Goal: Task Accomplishment & Management: Use online tool/utility

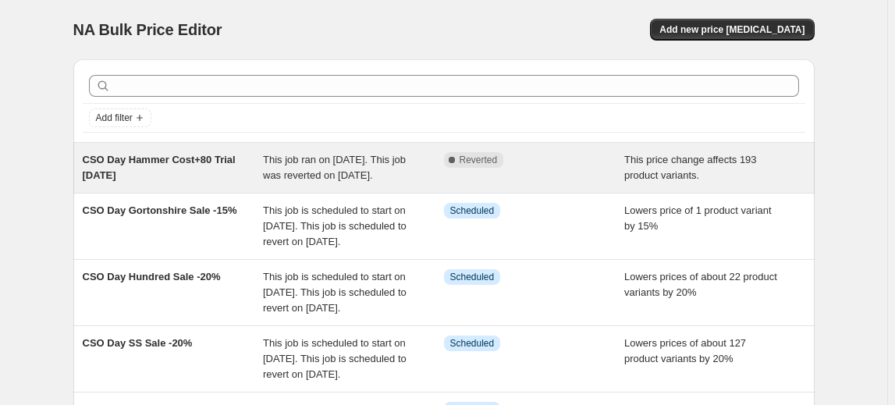
click at [163, 160] on span "CSO Day Hammer Cost+80 Trial [DATE]" at bounding box center [159, 167] width 153 height 27
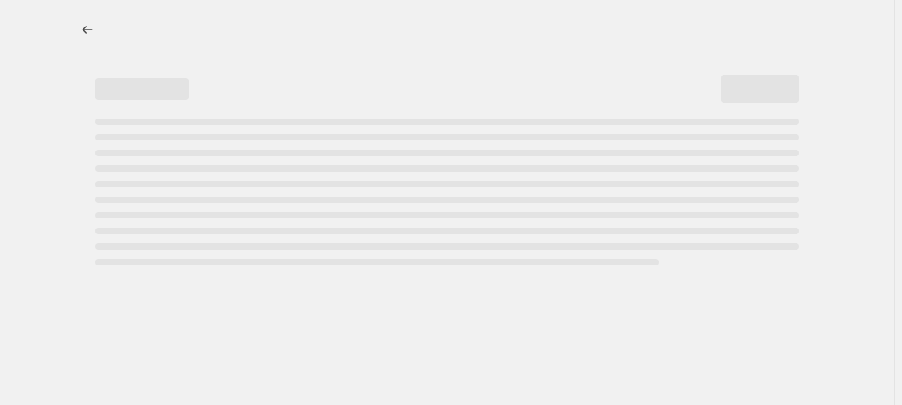
select select "pc"
select select "no_change"
select select "vendor"
select select "product_status"
select select "inventory_quantity"
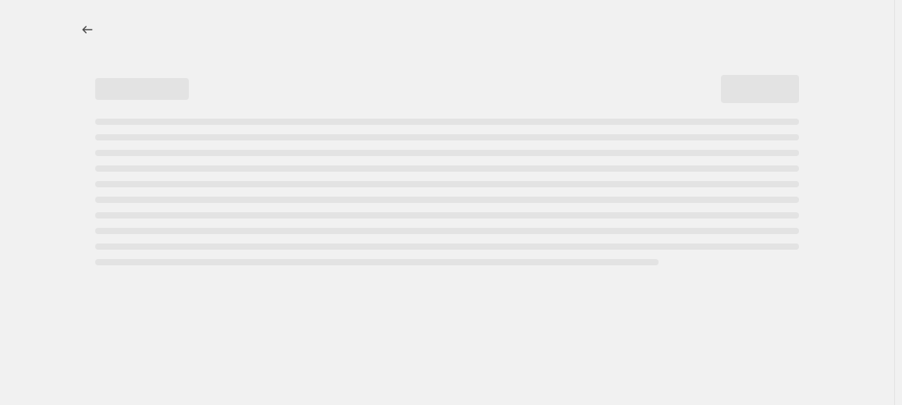
select select ">"
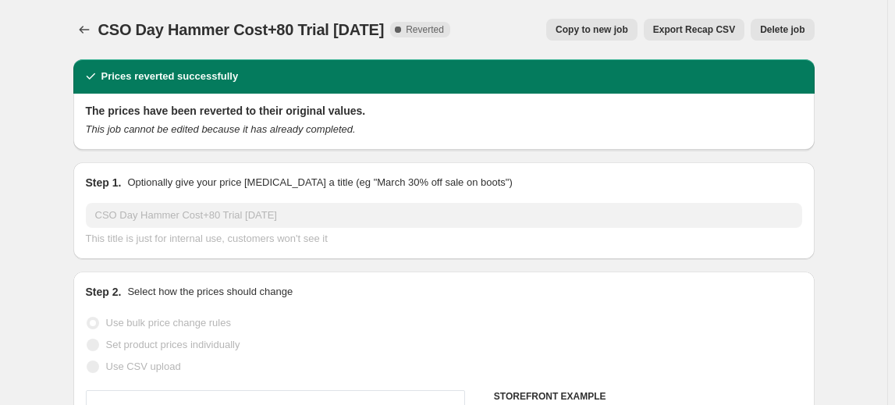
click at [620, 30] on span "Copy to new job" at bounding box center [591, 29] width 73 height 12
select select "pc"
select select "no_change"
select select "vendor"
select select "product_status"
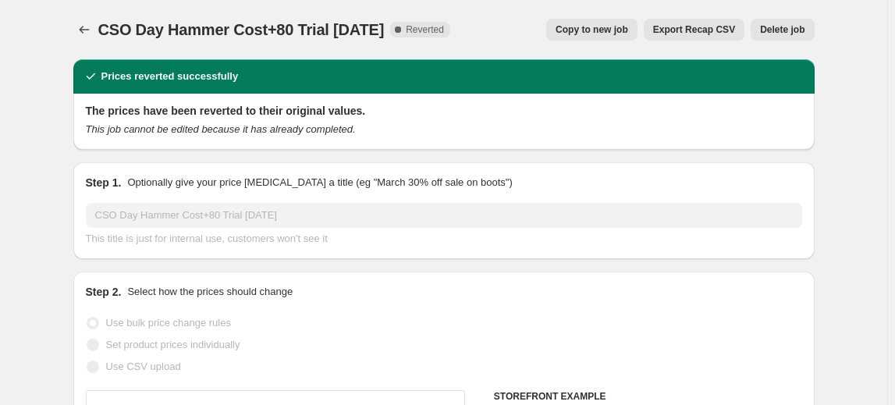
select select "inventory_quantity"
select select ">"
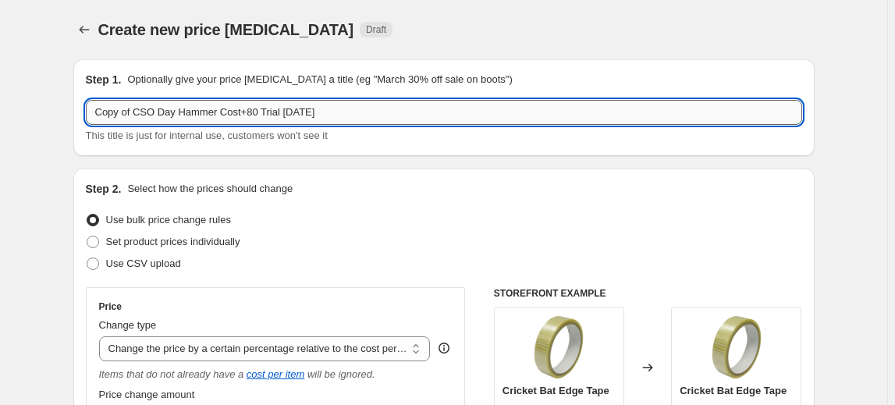
click at [322, 112] on input "Copy of CSO Day Hammer Cost+80 Trial [DATE]" at bounding box center [444, 112] width 716 height 25
drag, startPoint x: 322, startPoint y: 112, endPoint x: 253, endPoint y: 114, distance: 69.5
click at [253, 114] on input "Copy of CSO Day Hammer Cost+80 Trial [DATE]" at bounding box center [444, 112] width 716 height 25
type input "Copy of CSO Day Hammer Cost+45%"
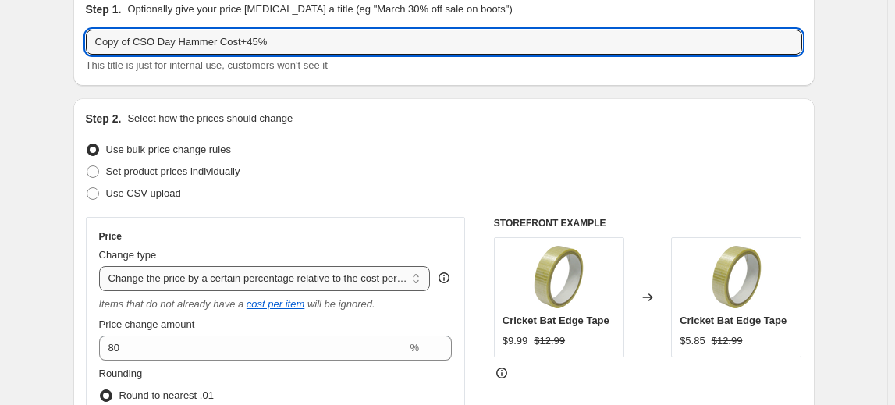
click at [277, 282] on select "Change the price to a certain amount Change the price by a certain amount Chang…" at bounding box center [265, 278] width 332 height 25
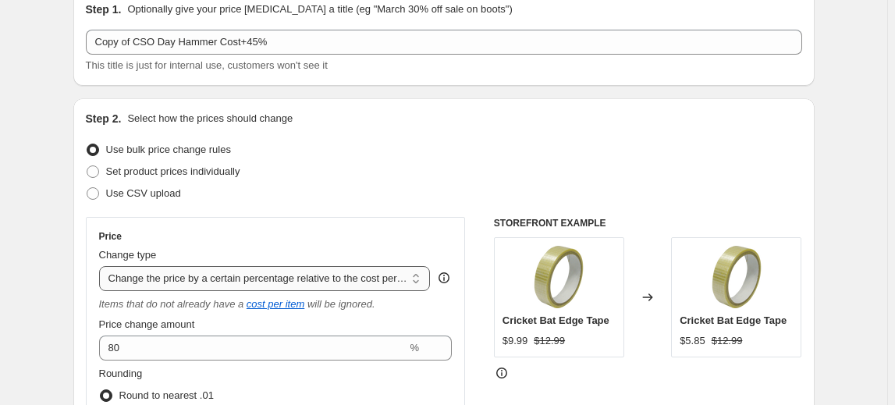
click at [101, 266] on select "Change the price to a certain amount Change the price by a certain amount Chang…" at bounding box center [265, 278] width 332 height 25
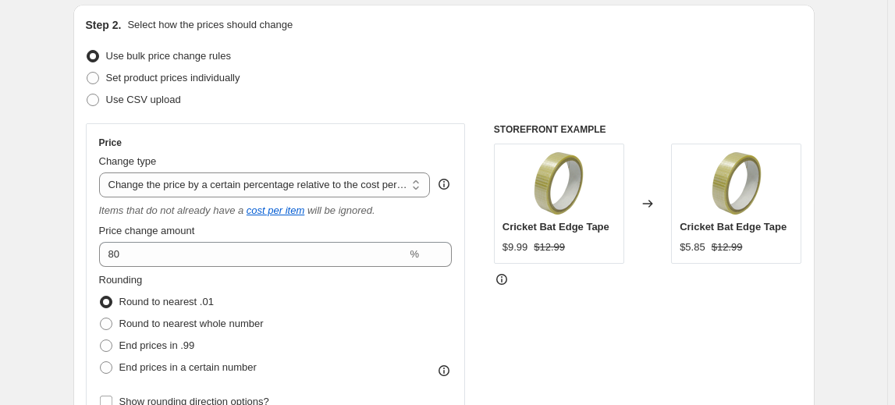
scroll to position [212, 0]
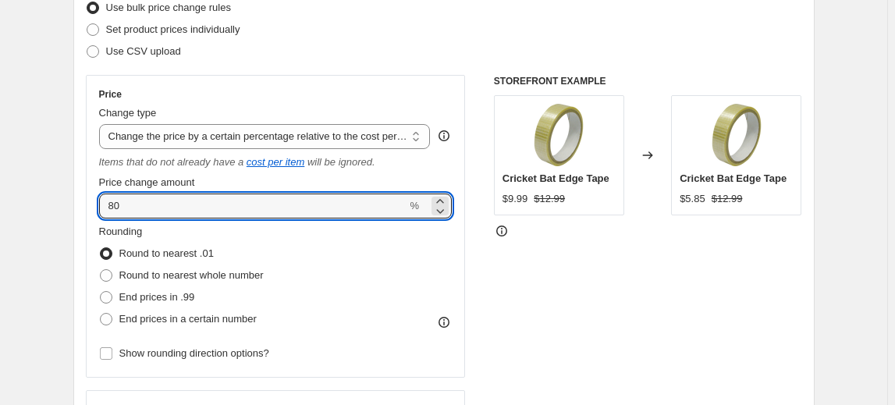
drag, startPoint x: 165, startPoint y: 202, endPoint x: 53, endPoint y: 215, distance: 112.3
click at [622, 305] on div "STOREFRONT EXAMPLE Cricket Bat Edge Tape $9.99 $12.99 Changed to Cricket Bat Ed…" at bounding box center [648, 276] width 308 height 403
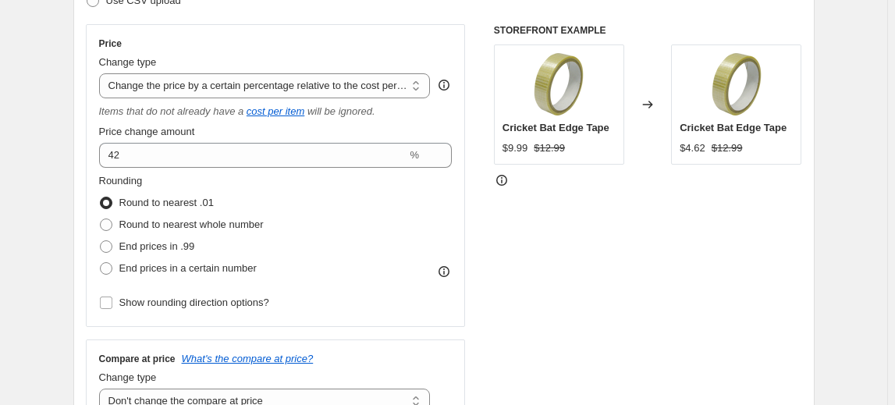
scroll to position [283, 0]
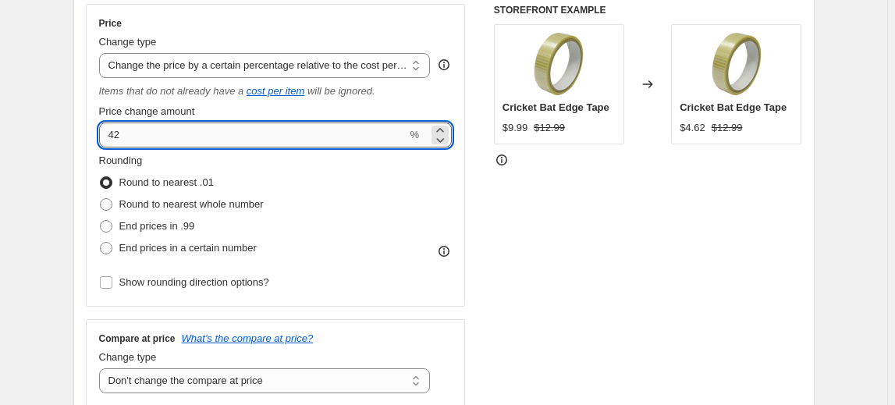
click at [178, 133] on input "42" at bounding box center [253, 134] width 308 height 25
type input "45"
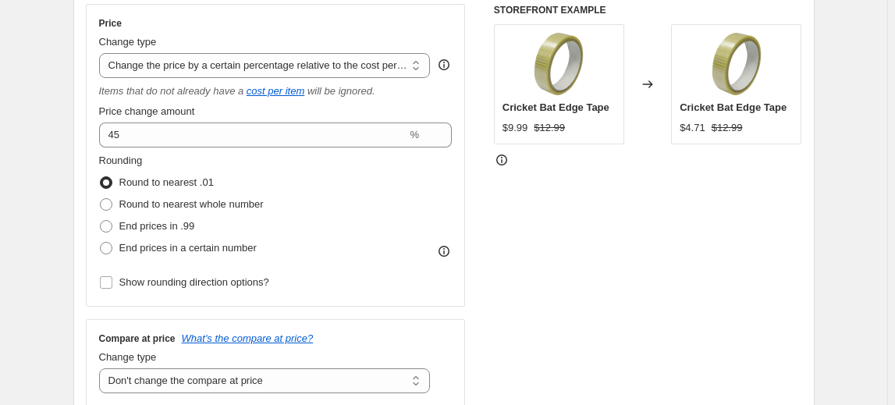
click at [564, 215] on div "STOREFRONT EXAMPLE Cricket Bat Edge Tape $9.99 $12.99 Changed to Cricket Bat Ed…" at bounding box center [648, 205] width 308 height 403
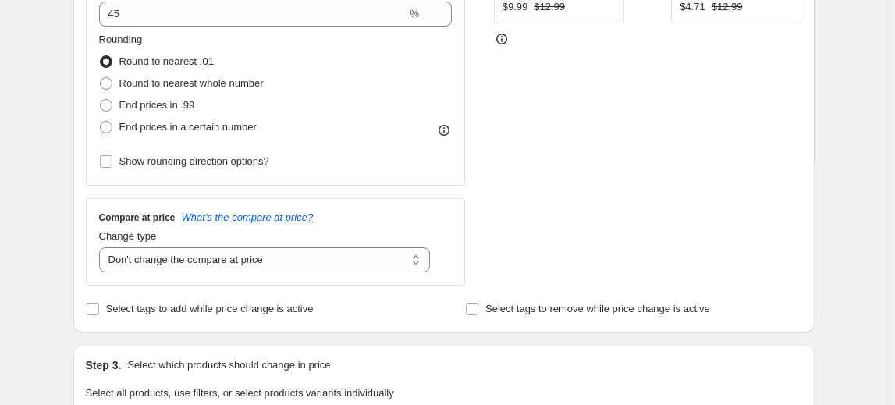
scroll to position [425, 0]
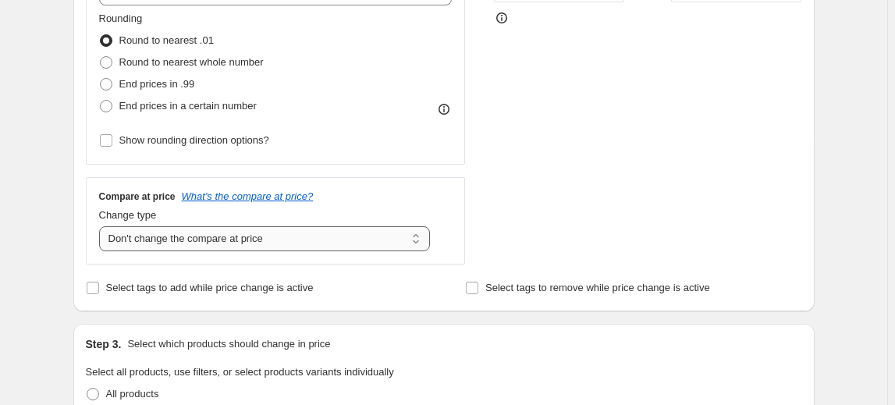
click at [267, 238] on select "Change the compare at price to the current price (sale) Change the compare at p…" at bounding box center [265, 238] width 332 height 25
click at [101, 226] on select "Change the compare at price to the current price (sale) Change the compare at p…" at bounding box center [265, 238] width 332 height 25
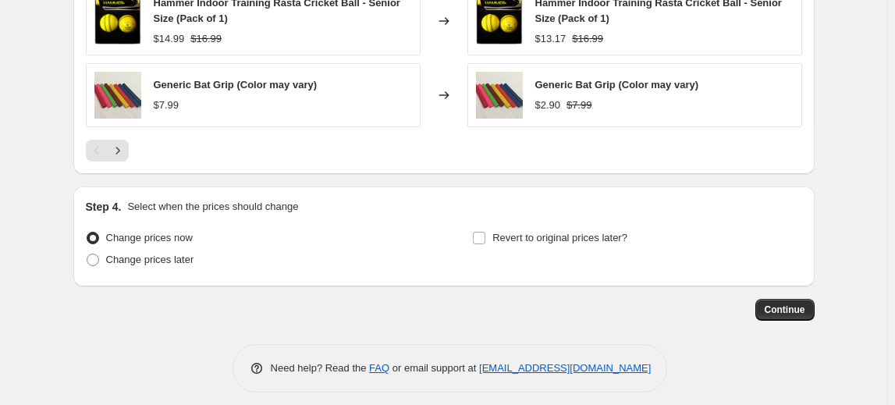
scroll to position [1421, 0]
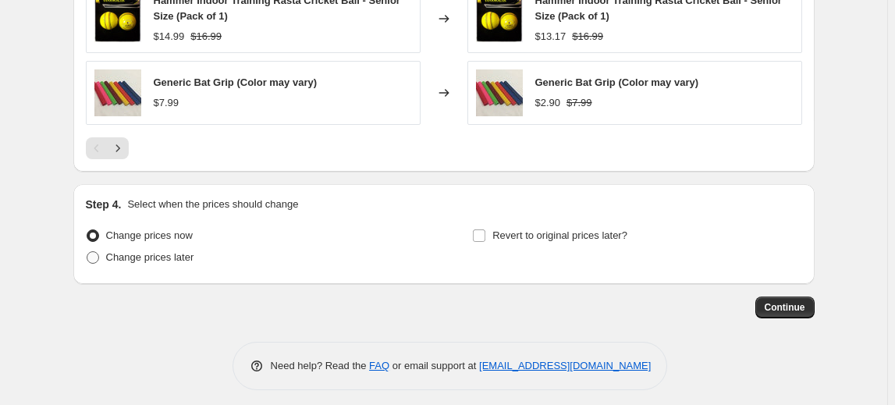
click at [161, 251] on span "Change prices later" at bounding box center [150, 257] width 88 height 12
click at [87, 251] on input "Change prices later" at bounding box center [87, 251] width 1 height 1
radio input "true"
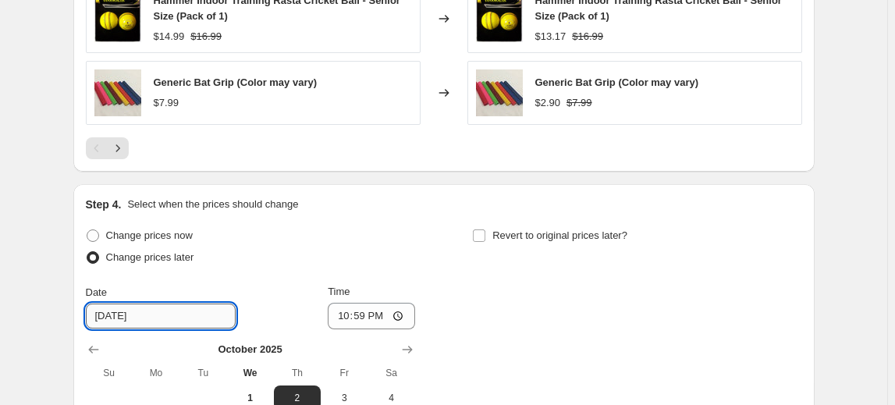
click at [158, 308] on input "[DATE]" at bounding box center [161, 315] width 150 height 25
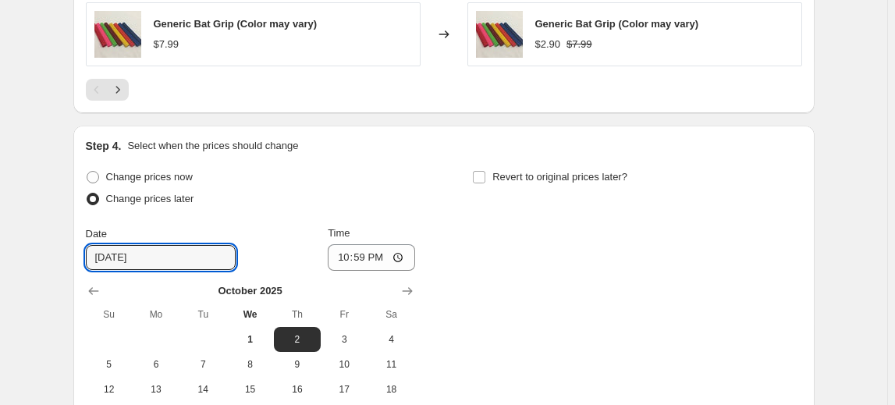
scroll to position [1562, 0]
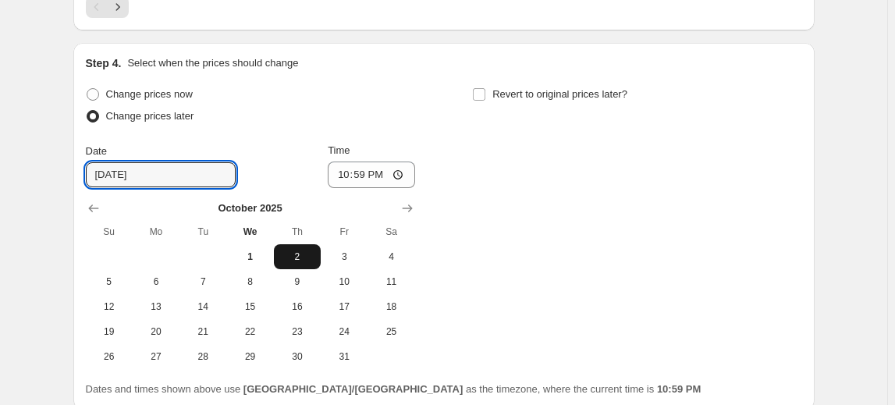
click at [296, 250] on span "2" at bounding box center [297, 256] width 34 height 12
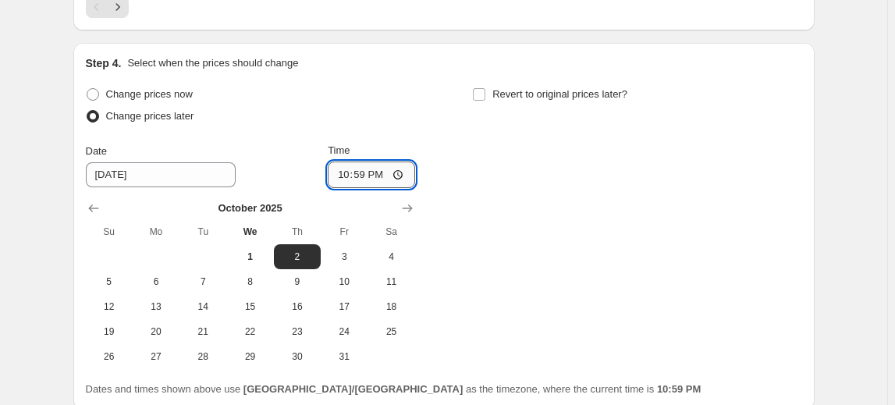
click at [387, 166] on input "22:59" at bounding box center [371, 174] width 87 height 27
click at [374, 167] on input "22:59" at bounding box center [371, 174] width 87 height 27
click at [364, 167] on input "22:59" at bounding box center [371, 174] width 87 height 27
click at [399, 162] on input "22:59" at bounding box center [371, 174] width 87 height 27
type input "22:53"
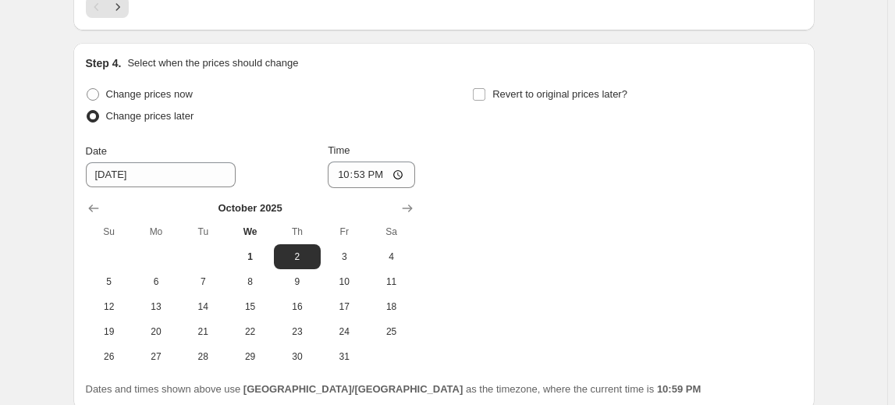
click at [545, 184] on div "Change prices now Change prices later Date [DATE] Time 22:53 [DATE] Su Mo Tu We…" at bounding box center [444, 226] width 716 height 286
click at [484, 88] on input "Revert to original prices later?" at bounding box center [479, 94] width 12 height 12
checkbox input "true"
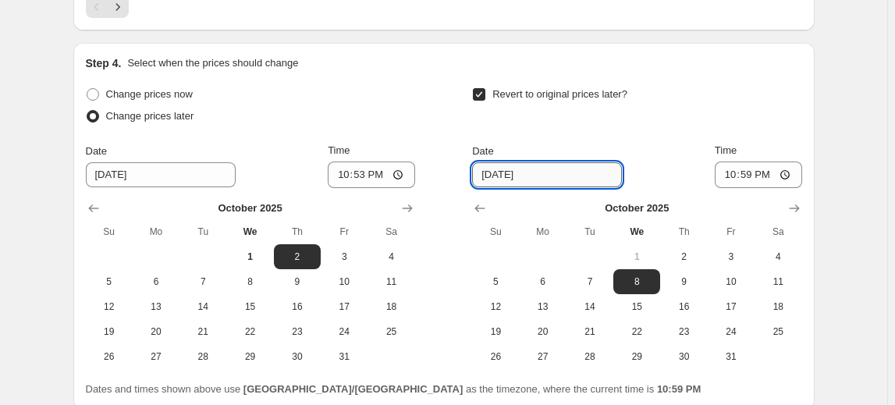
click at [534, 175] on input "[DATE]" at bounding box center [547, 174] width 150 height 25
click at [512, 168] on input "[DATE]" at bounding box center [547, 174] width 150 height 25
click at [505, 165] on input "[DATE]" at bounding box center [547, 174] width 150 height 25
type input "[DATE]"
click at [733, 164] on input "22:59" at bounding box center [758, 174] width 87 height 27
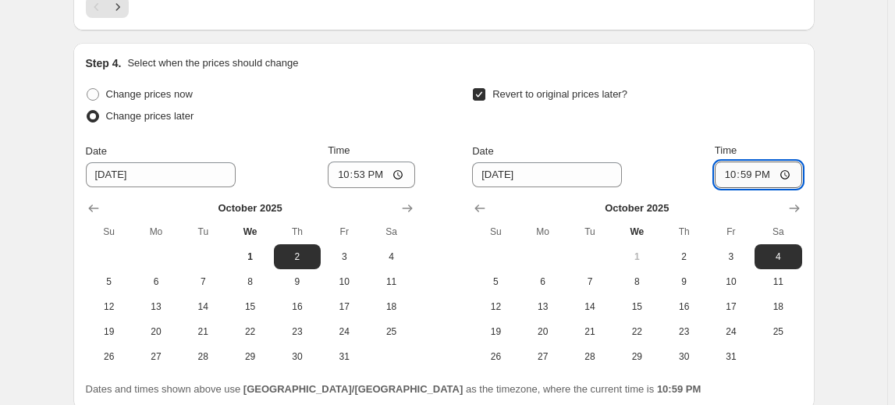
click at [743, 165] on input "22:59" at bounding box center [758, 174] width 87 height 27
click at [767, 169] on input "22:59" at bounding box center [758, 174] width 87 height 27
click at [786, 164] on input "22:59" at bounding box center [758, 174] width 87 height 27
click at [790, 124] on div "Revert to original prices later? Date [DATE] Time 06:[DATE] Mo Tu We Th Fr Sa 1…" at bounding box center [636, 226] width 329 height 286
click at [730, 168] on input "06:03" at bounding box center [758, 174] width 87 height 27
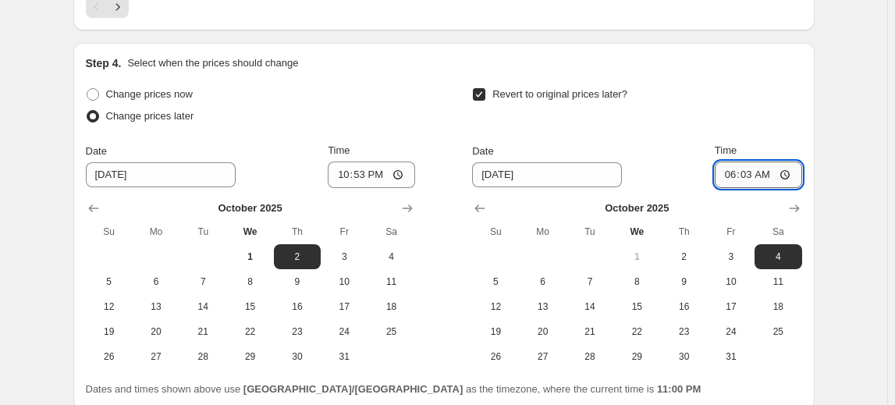
click at [730, 170] on input "06:03" at bounding box center [758, 174] width 87 height 27
click at [734, 168] on input "06:03" at bounding box center [758, 174] width 87 height 27
click at [788, 165] on input "06:03" at bounding box center [758, 174] width 87 height 27
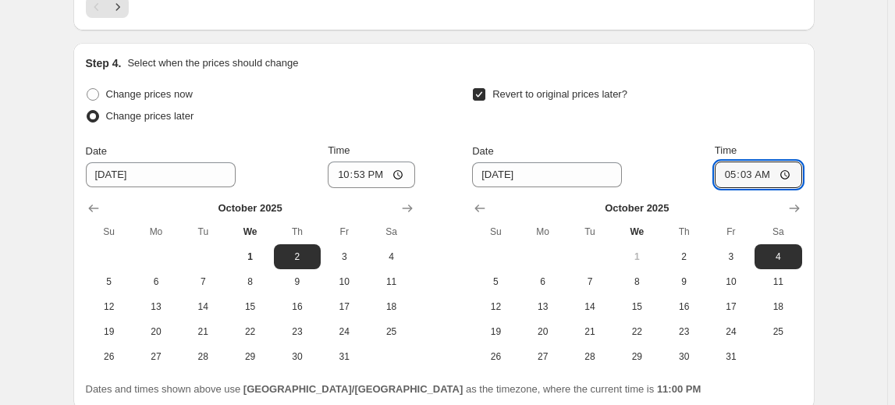
type input "05:03"
click at [793, 127] on div "Revert to original prices later? Date [DATE] Time 05:[DATE] Mo Tu We Th Fr Sa 1…" at bounding box center [636, 226] width 329 height 286
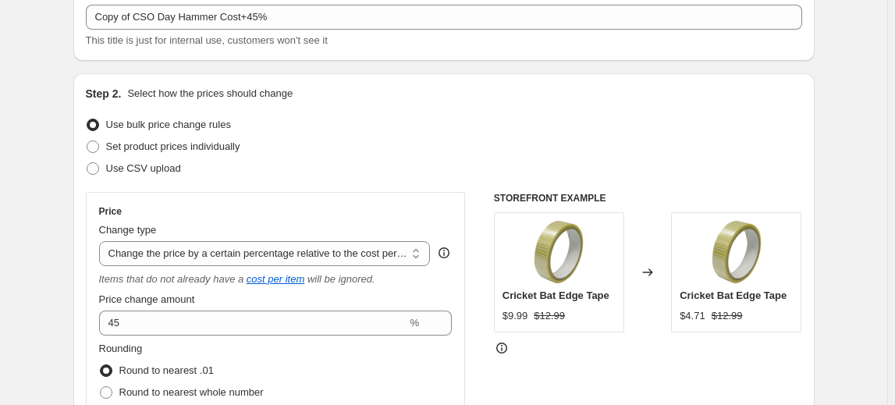
scroll to position [2, 0]
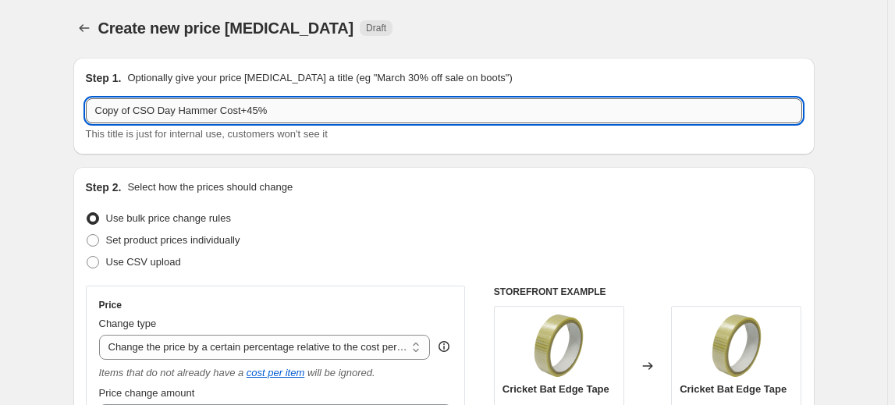
click at [133, 114] on input "Copy of CSO Day Hammer Cost+45%" at bounding box center [444, 110] width 716 height 25
drag, startPoint x: 134, startPoint y: 110, endPoint x: 95, endPoint y: 114, distance: 39.2
click at [95, 114] on input "Copy of CSO Day Hammer Cost+45%" at bounding box center [444, 110] width 716 height 25
click at [104, 108] on input "CSO Day Hammer Cost+45%" at bounding box center [444, 110] width 716 height 25
type input "CSO Day Hammer Cost+45%"
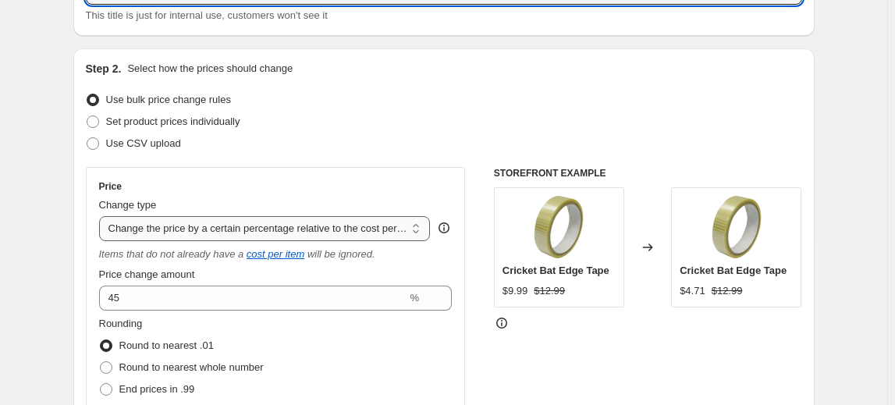
scroll to position [144, 0]
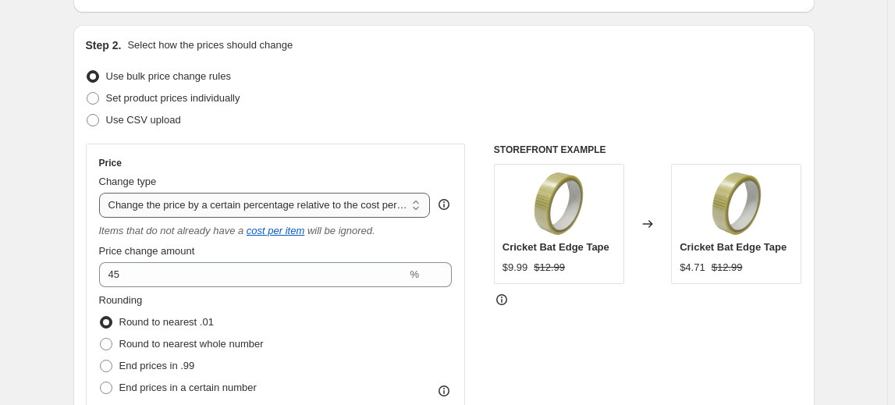
click at [234, 204] on select "Change the price to a certain amount Change the price by a certain amount Chang…" at bounding box center [265, 205] width 332 height 25
click at [101, 193] on select "Change the price to a certain amount Change the price by a certain amount Chang…" at bounding box center [265, 205] width 332 height 25
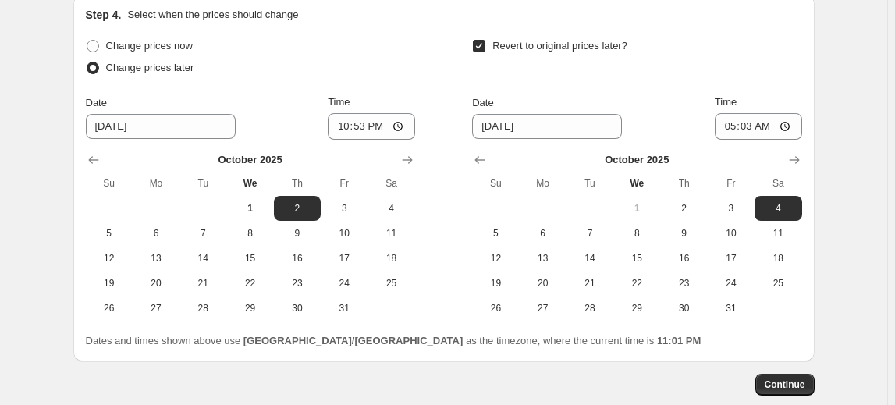
scroll to position [1633, 0]
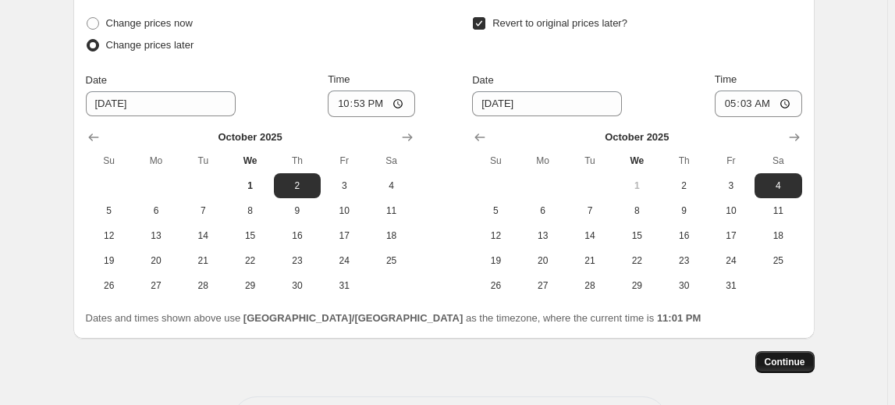
click at [801, 356] on span "Continue" at bounding box center [785, 362] width 41 height 12
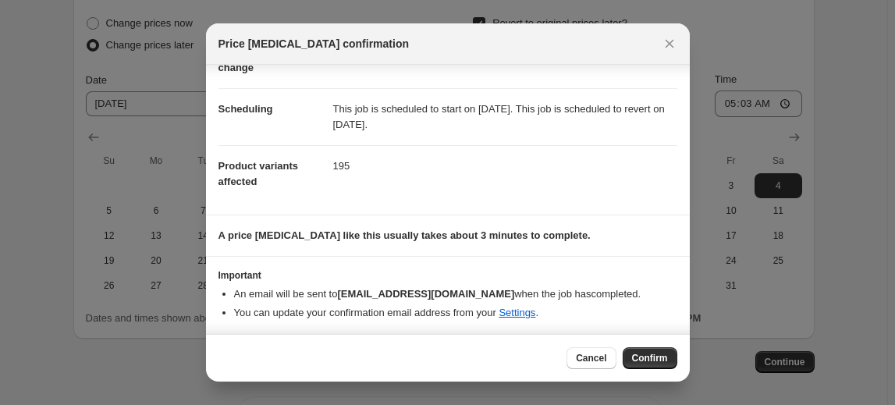
scroll to position [0, 0]
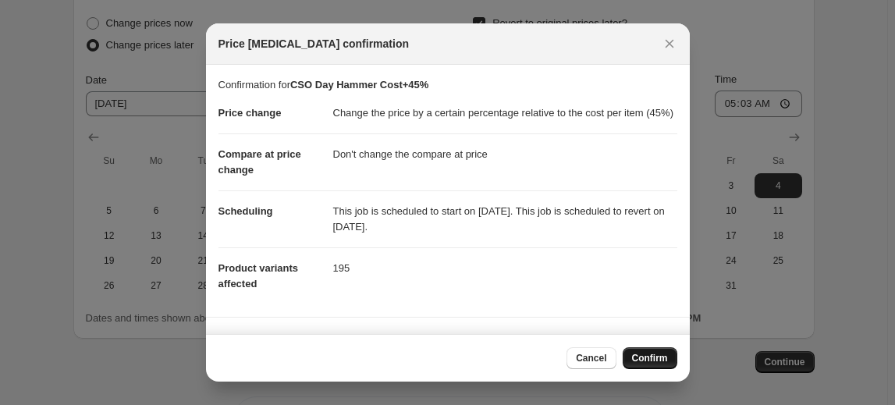
click at [640, 359] on span "Confirm" at bounding box center [650, 358] width 36 height 12
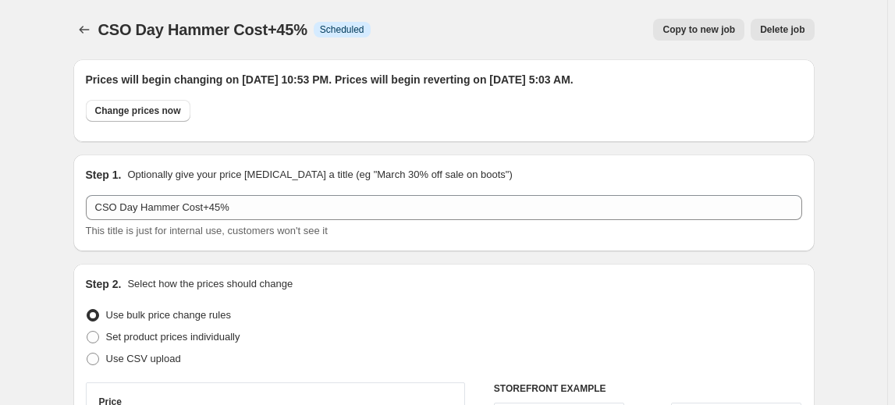
click at [703, 32] on span "Copy to new job" at bounding box center [698, 29] width 73 height 12
select select "pc"
select select "no_change"
select select "vendor"
select select "product_status"
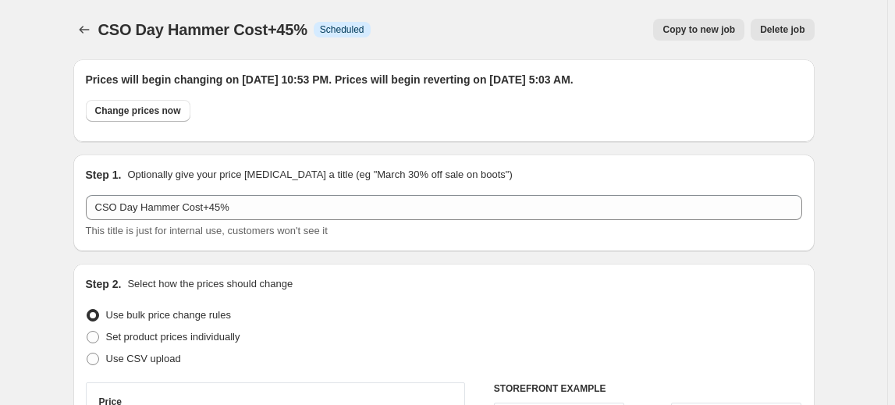
select select "inventory_quantity"
select select ">"
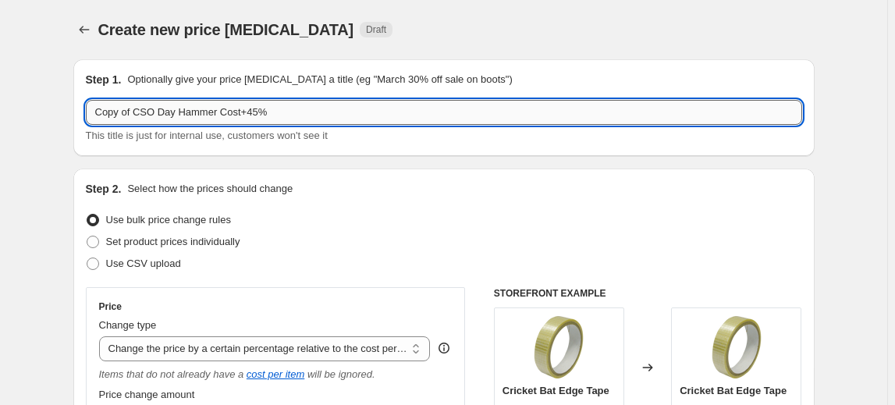
click at [216, 115] on input "Copy of CSO Day Hammer Cost+45%" at bounding box center [444, 112] width 716 height 25
drag, startPoint x: 216, startPoint y: 115, endPoint x: 181, endPoint y: 115, distance: 35.1
click at [181, 115] on input "Copy of CSO Day Hammer Cost+45%" at bounding box center [444, 112] width 716 height 25
drag, startPoint x: 133, startPoint y: 114, endPoint x: 75, endPoint y: 116, distance: 58.6
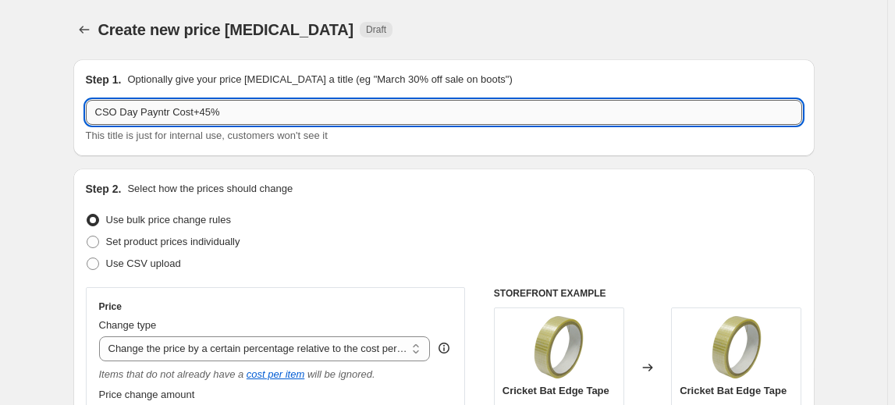
click at [201, 108] on input "CSO Day Payntr Cost+45%" at bounding box center [444, 112] width 716 height 25
click at [204, 108] on input "CSO Day Payntr Cost+45%" at bounding box center [444, 112] width 716 height 25
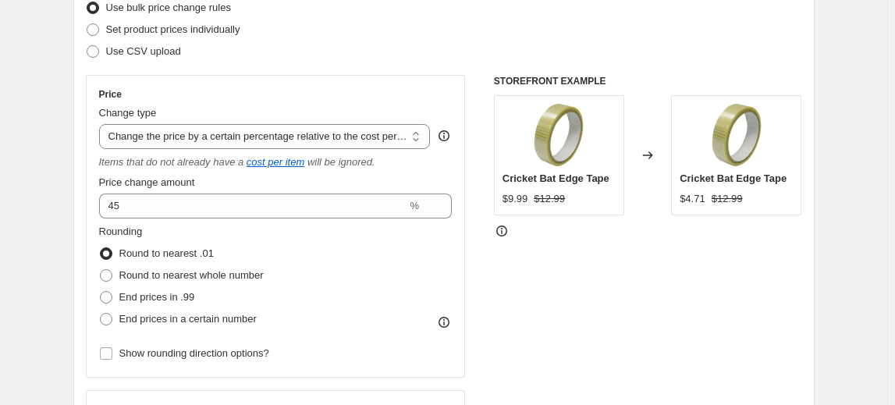
scroll to position [212, 0]
type input "CSO Day Payntr Cost+35%"
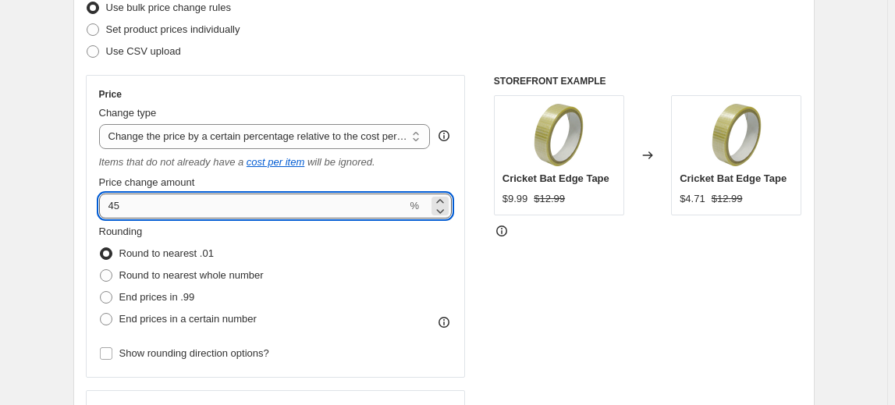
click at [112, 209] on input "45" at bounding box center [253, 205] width 308 height 25
click at [114, 205] on input "45" at bounding box center [253, 205] width 308 height 25
type input "35"
click at [578, 274] on div "STOREFRONT EXAMPLE Cricket Bat Edge Tape $9.99 $12.99 Changed to Cricket Bat Ed…" at bounding box center [648, 276] width 308 height 403
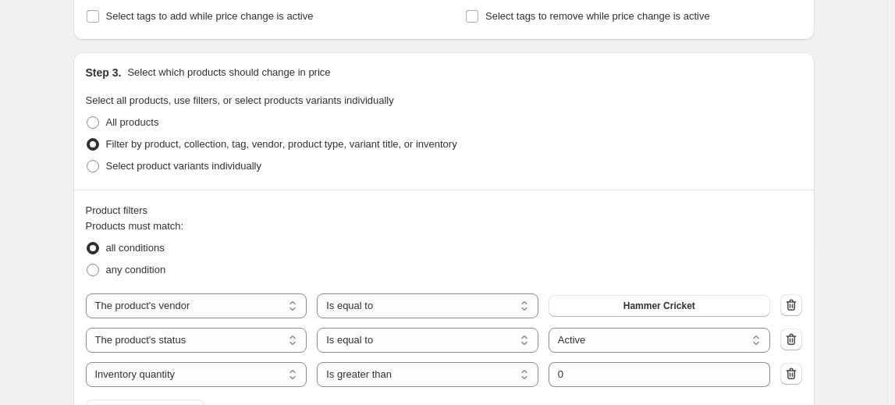
scroll to position [780, 0]
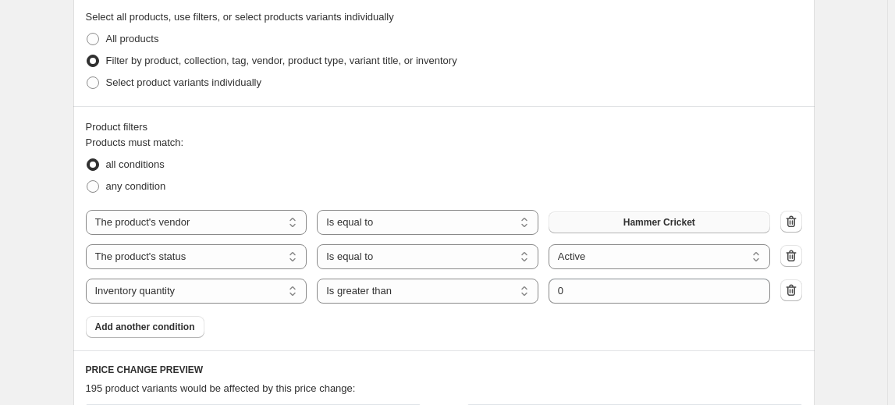
click at [608, 222] on button "Hammer Cricket" at bounding box center [659, 222] width 222 height 22
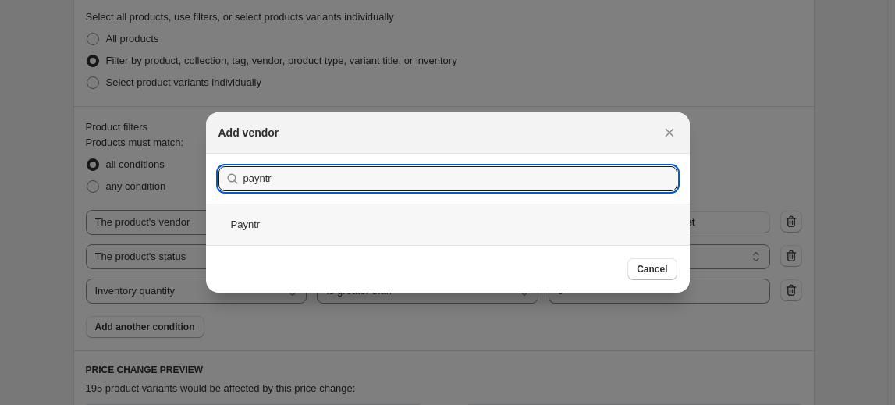
type input "payntr"
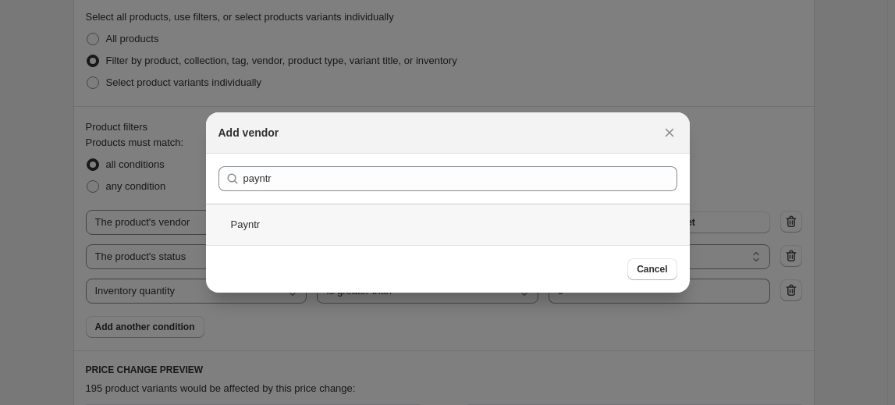
click at [242, 222] on div "Payntr" at bounding box center [448, 224] width 484 height 41
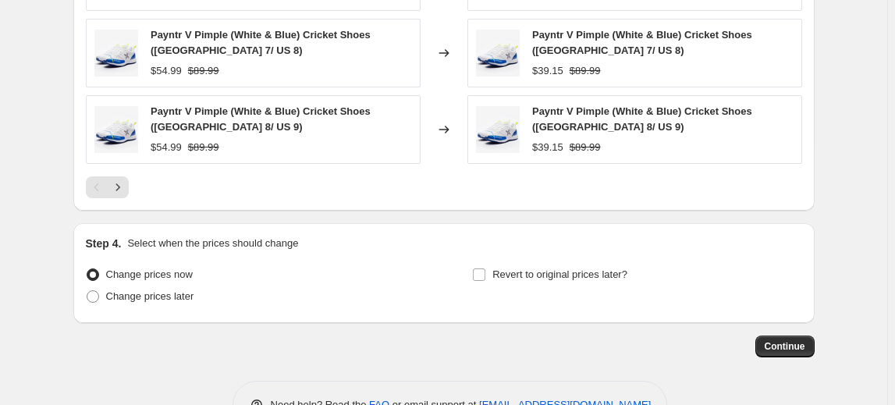
scroll to position [1441, 0]
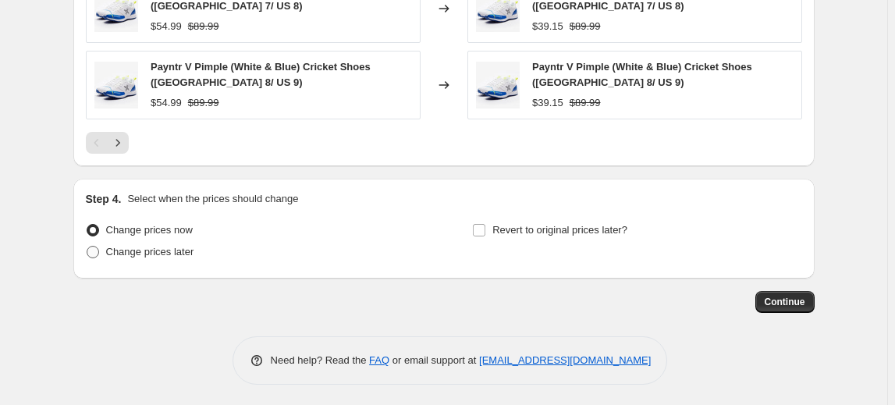
click at [192, 254] on span "Change prices later" at bounding box center [150, 252] width 88 height 12
click at [87, 247] on input "Change prices later" at bounding box center [87, 246] width 1 height 1
radio input "true"
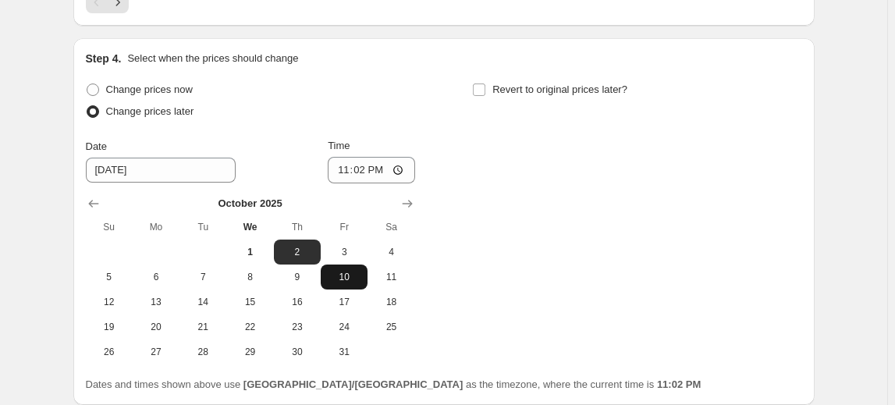
scroll to position [1583, 0]
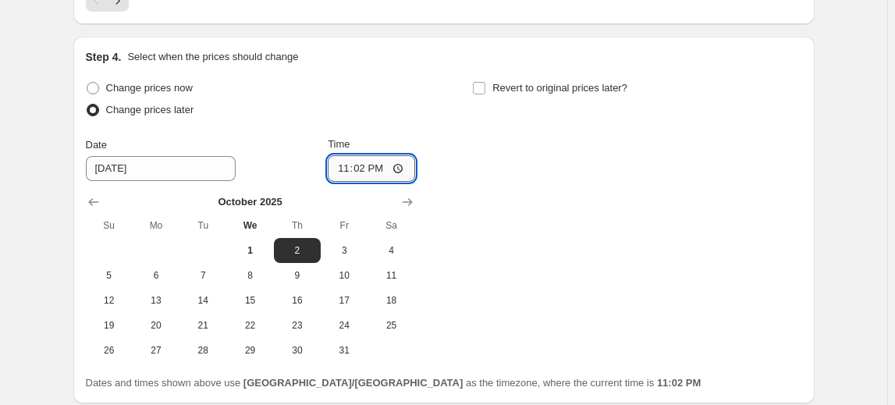
click at [385, 166] on input "23:02" at bounding box center [371, 168] width 87 height 27
click at [404, 160] on input "23:02" at bounding box center [371, 168] width 87 height 27
type input "23:18"
click at [522, 167] on div "Change prices now Change prices later Date [DATE] Time 23:[DATE] Mo Tu We Th Fr…" at bounding box center [444, 220] width 716 height 286
click at [485, 83] on input "Revert to original prices later?" at bounding box center [479, 88] width 12 height 12
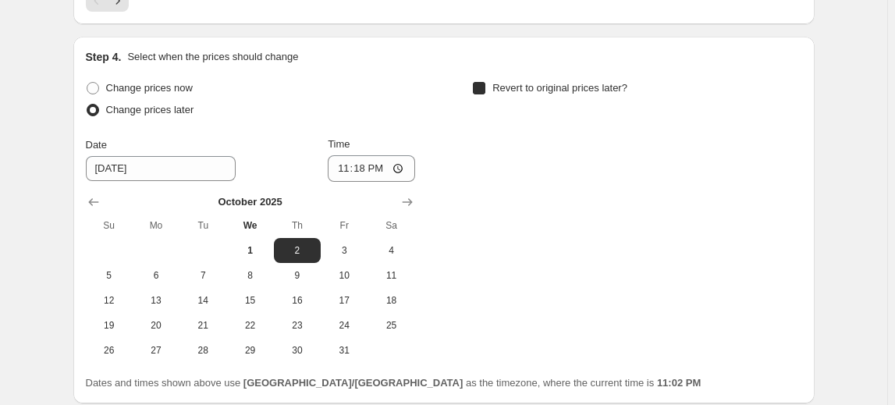
checkbox input "true"
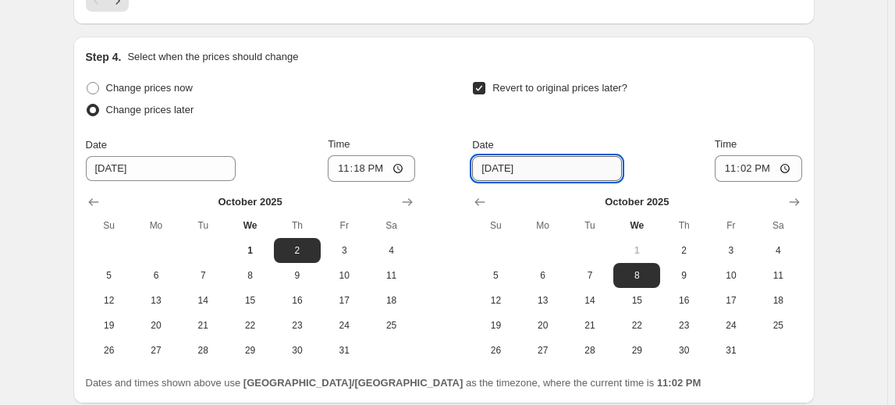
click at [532, 161] on input "[DATE]" at bounding box center [547, 168] width 150 height 25
click at [508, 164] on input "[DATE]" at bounding box center [547, 168] width 150 height 25
click at [506, 164] on input "[DATE]" at bounding box center [547, 168] width 150 height 25
type input "[DATE]"
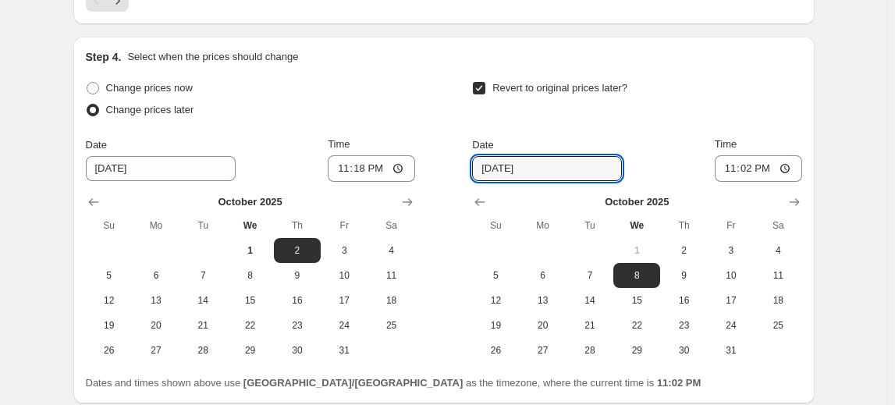
click at [660, 142] on div "Date [DATE] Time 23:02" at bounding box center [636, 159] width 329 height 45
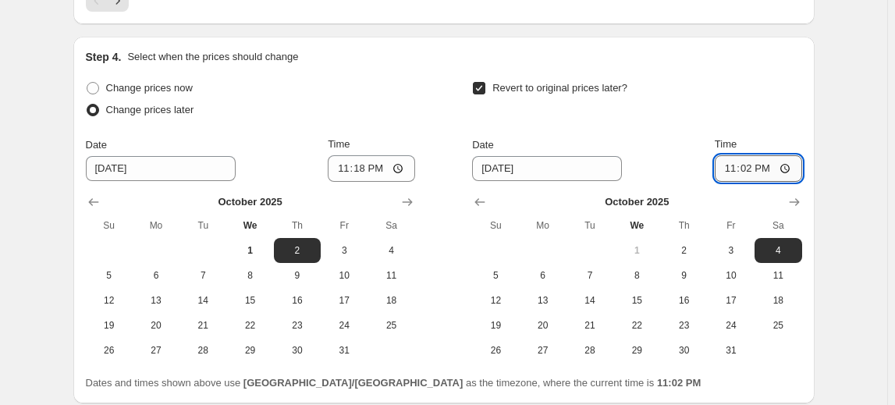
click at [761, 168] on input "23:02" at bounding box center [758, 168] width 87 height 27
click at [797, 165] on input "23:02" at bounding box center [758, 168] width 87 height 27
click at [783, 167] on input "23:02" at bounding box center [758, 168] width 87 height 27
type input "05:24"
click at [774, 114] on div "Revert to original prices later?" at bounding box center [636, 100] width 329 height 47
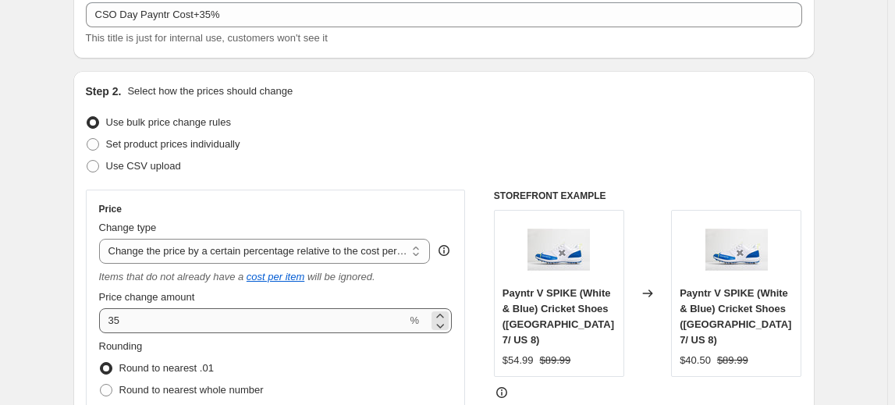
scroll to position [141, 0]
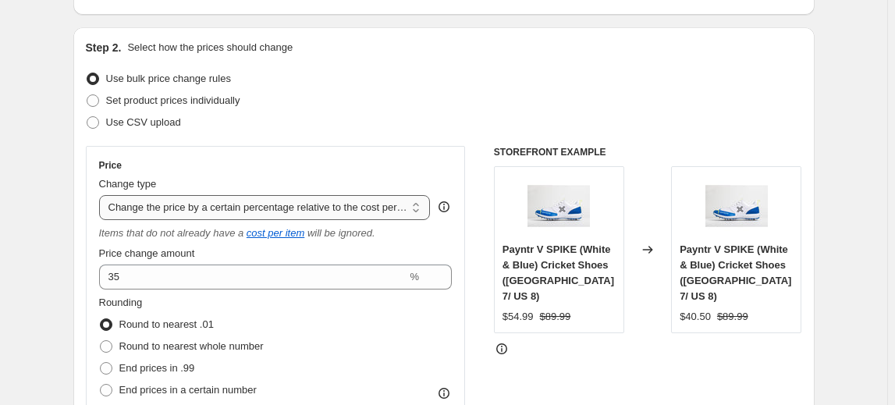
click at [295, 208] on select "Change the price to a certain amount Change the price by a certain amount Chang…" at bounding box center [265, 207] width 332 height 25
click at [101, 195] on select "Change the price to a certain amount Change the price by a certain amount Chang…" at bounding box center [265, 207] width 332 height 25
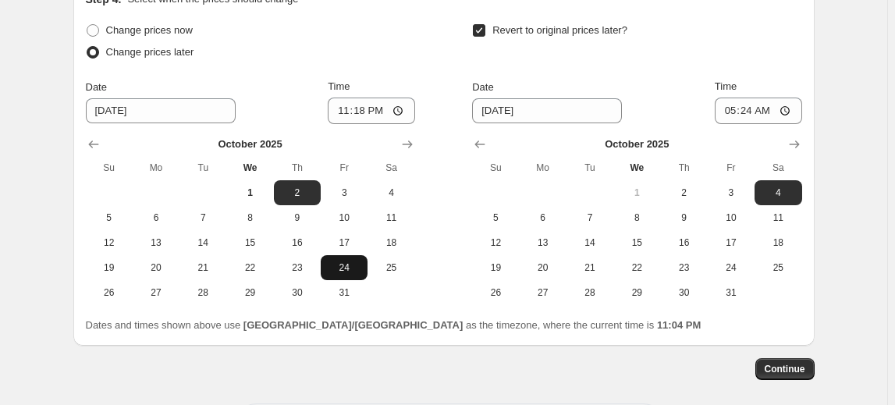
scroll to position [1708, 0]
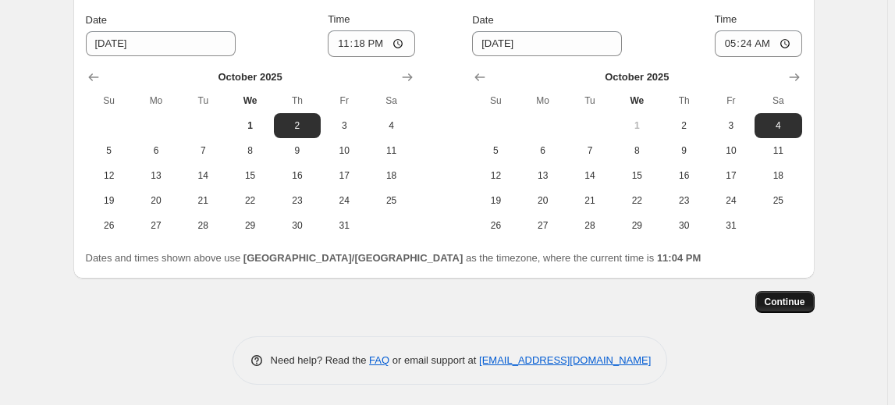
click at [776, 300] on span "Continue" at bounding box center [785, 302] width 41 height 12
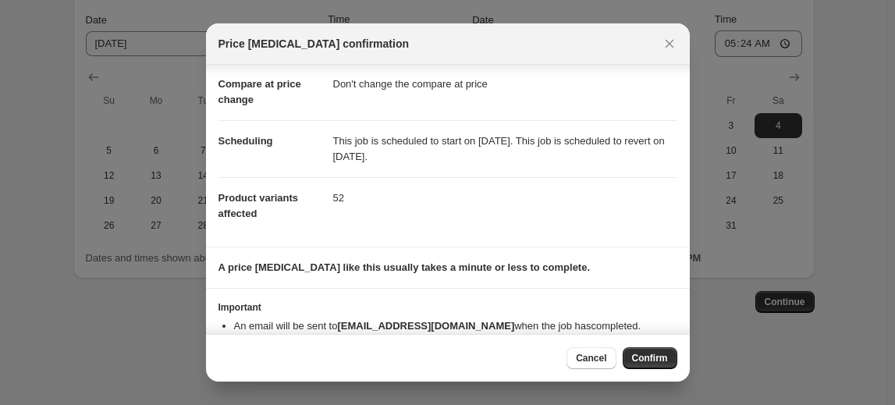
scroll to position [102, 0]
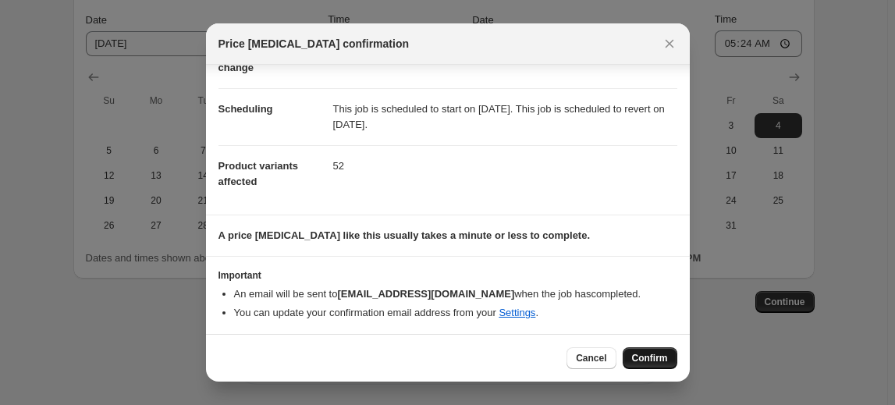
click at [638, 357] on span "Confirm" at bounding box center [650, 358] width 36 height 12
type input "CSO Day Payntr Cost+35%"
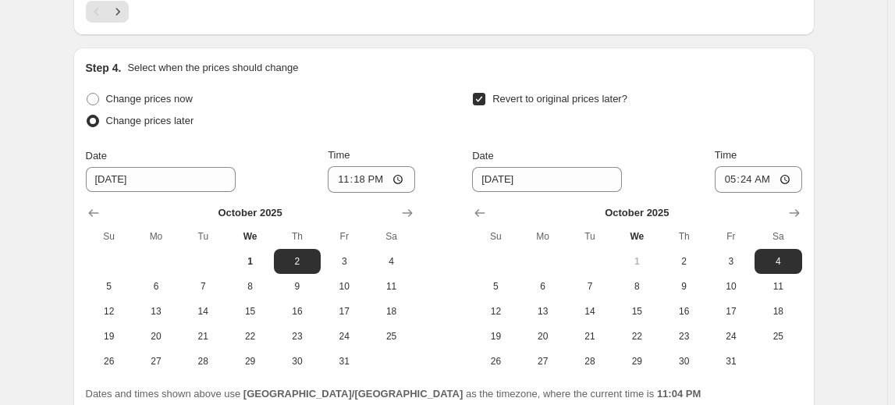
scroll to position [1803, 0]
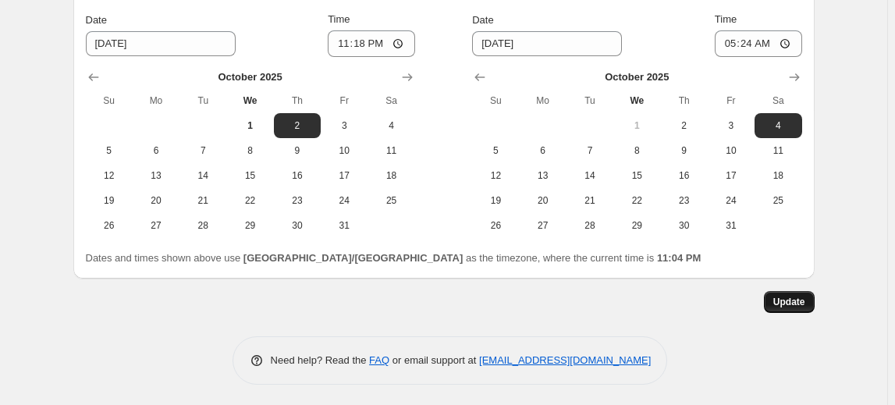
click at [784, 296] on span "Update" at bounding box center [789, 302] width 32 height 12
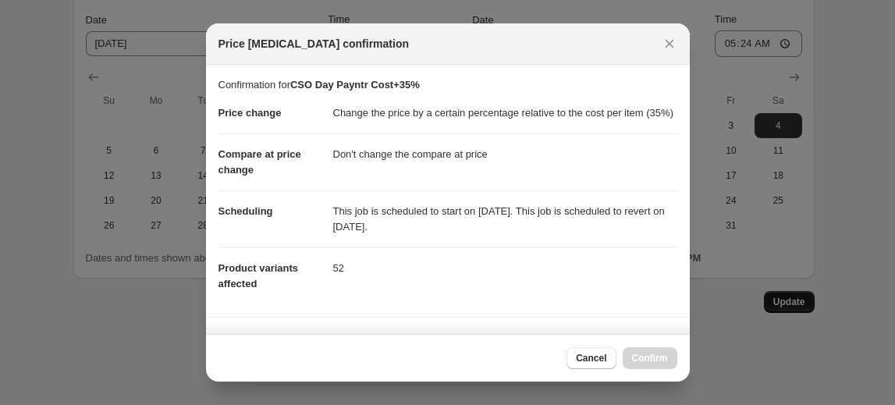
scroll to position [0, 0]
click at [653, 364] on span "Confirm" at bounding box center [650, 358] width 36 height 12
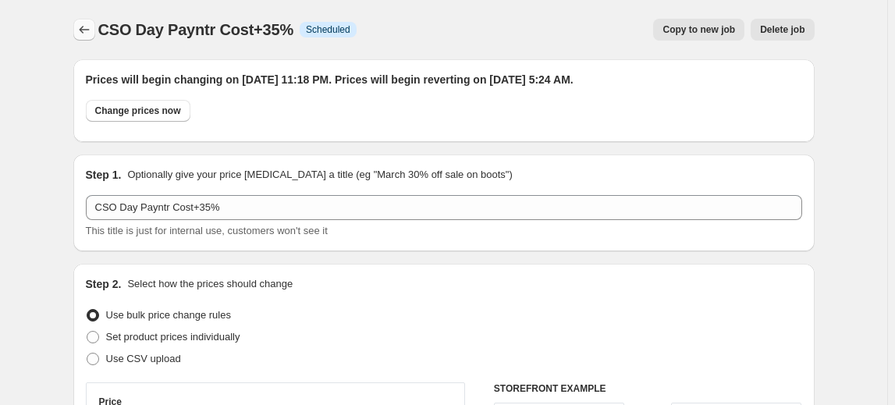
click at [85, 27] on icon "Price change jobs" at bounding box center [84, 30] width 10 height 8
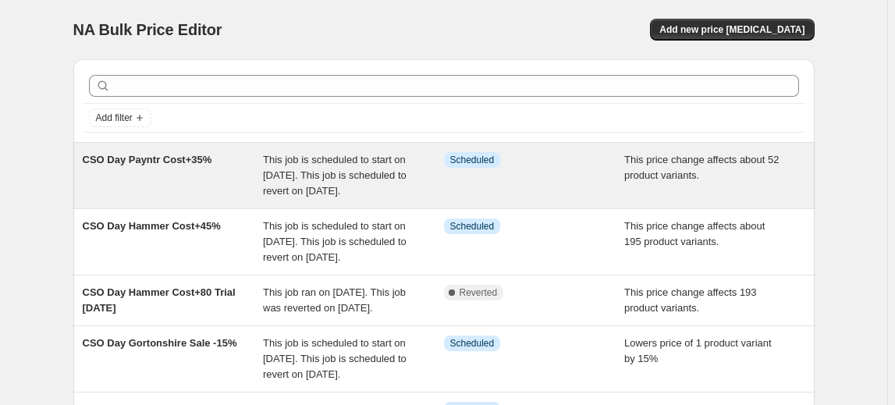
click at [174, 157] on span "CSO Day Payntr Cost+35%" at bounding box center [148, 160] width 130 height 12
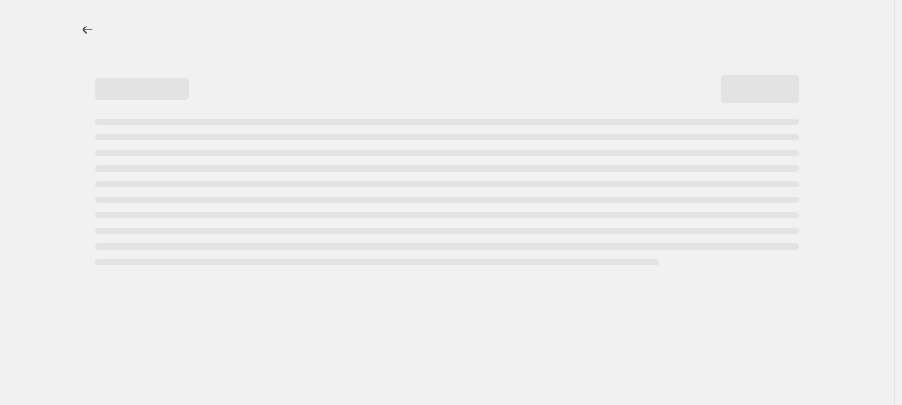
select select "pc"
select select "no_change"
select select "vendor"
select select "product_status"
select select "inventory_quantity"
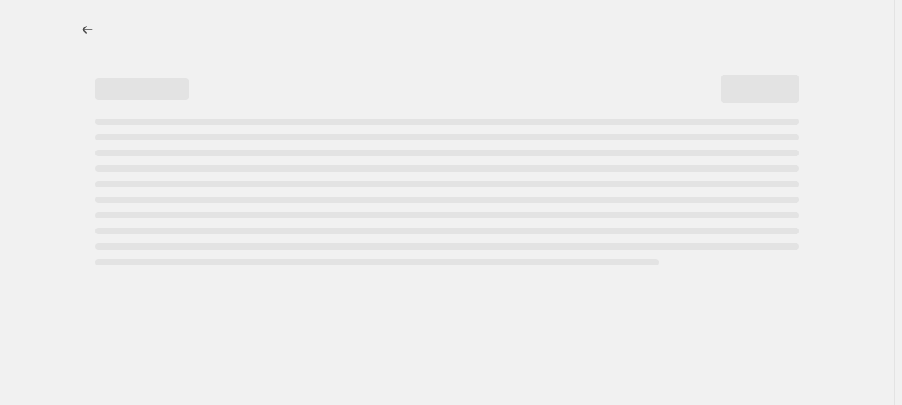
select select ">"
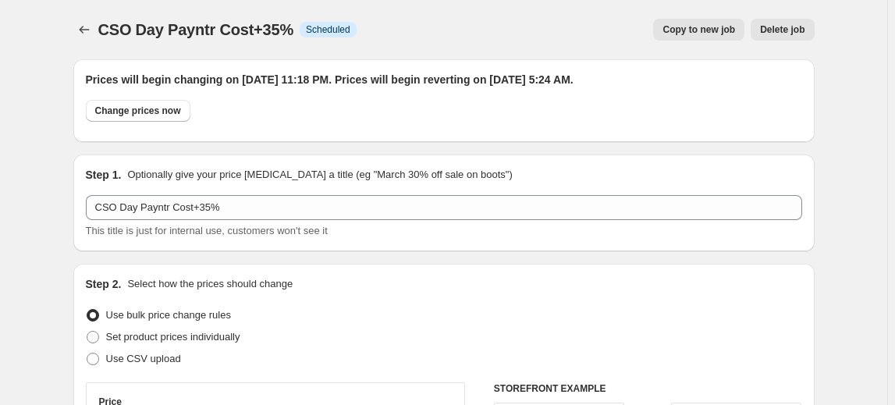
click at [692, 35] on span "Copy to new job" at bounding box center [698, 29] width 73 height 12
select select "pc"
select select "no_change"
select select "vendor"
select select "product_status"
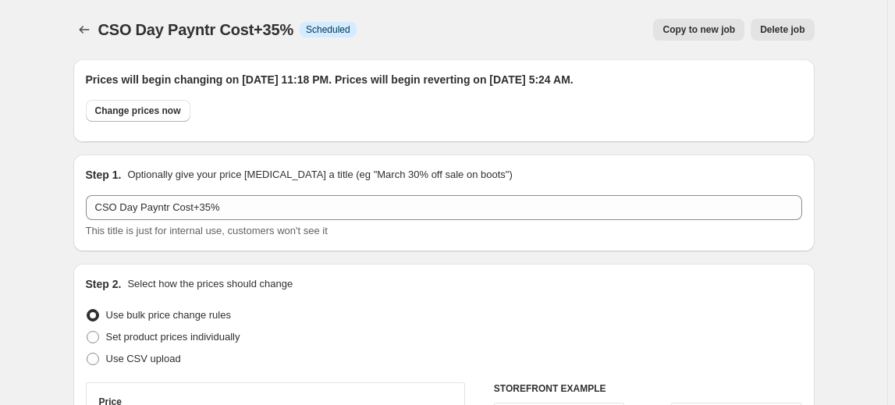
select select "inventory_quantity"
select select ">"
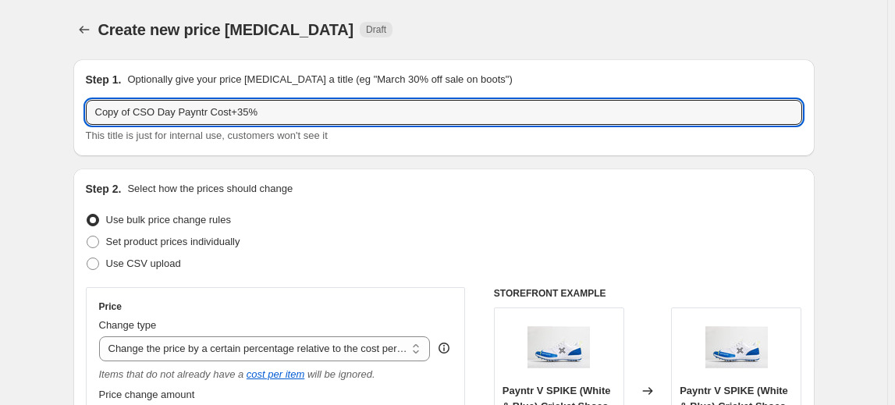
drag, startPoint x: 133, startPoint y: 110, endPoint x: 37, endPoint y: 122, distance: 95.9
click at [100, 108] on input "CSO Day Payntr Cost+35%" at bounding box center [444, 112] width 716 height 25
drag, startPoint x: 167, startPoint y: 114, endPoint x: 142, endPoint y: 112, distance: 25.1
click at [142, 112] on input "CSO Day Payntr Cost+35%" at bounding box center [444, 112] width 716 height 25
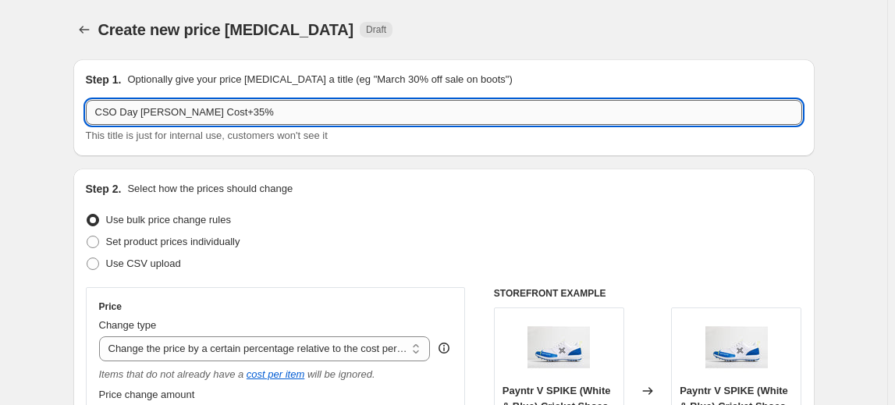
click at [196, 108] on input "CSO Day [PERSON_NAME] Cost+35%" at bounding box center [444, 112] width 716 height 25
click at [200, 108] on input "CSO Day [PERSON_NAME] Cost+35%" at bounding box center [444, 112] width 716 height 25
type input "CSO Day [PERSON_NAME] Cost+45%"
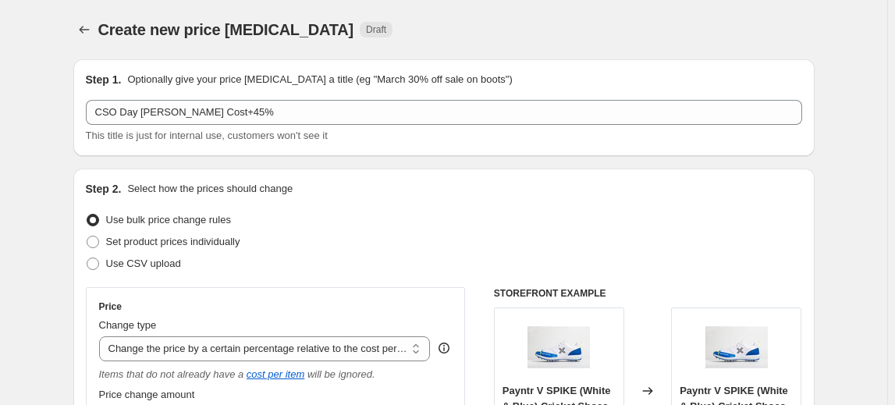
click at [366, 132] on div "This title is just for internal use, customers won't see it" at bounding box center [444, 136] width 716 height 16
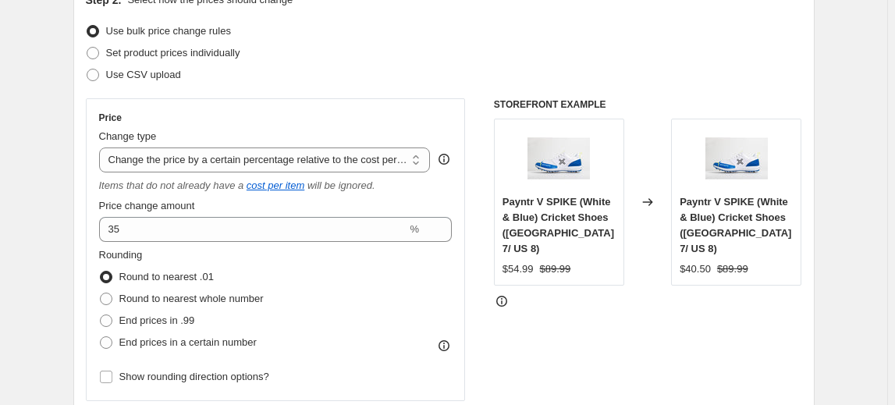
scroll to position [212, 0]
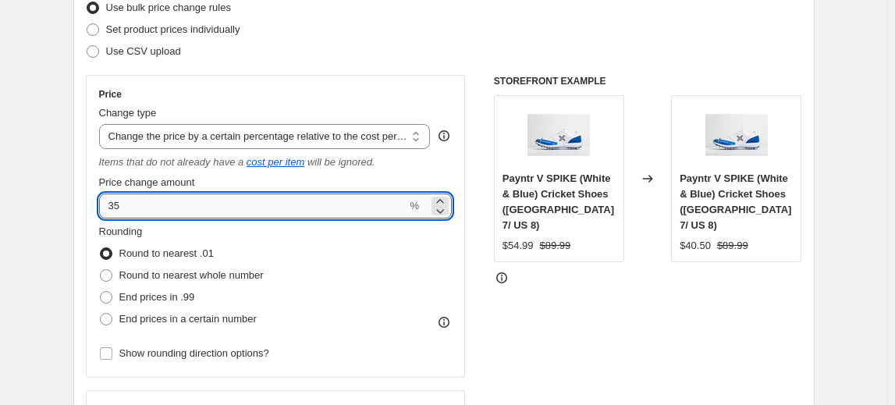
click at [118, 208] on input "35" at bounding box center [253, 205] width 308 height 25
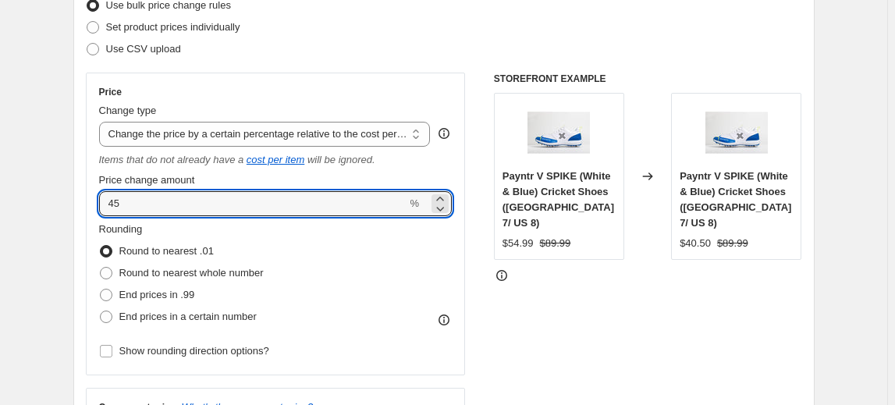
type input "45"
click at [271, 232] on div "Rounding Round to nearest .01 Round to nearest whole number End prices in .99 E…" at bounding box center [275, 275] width 353 height 106
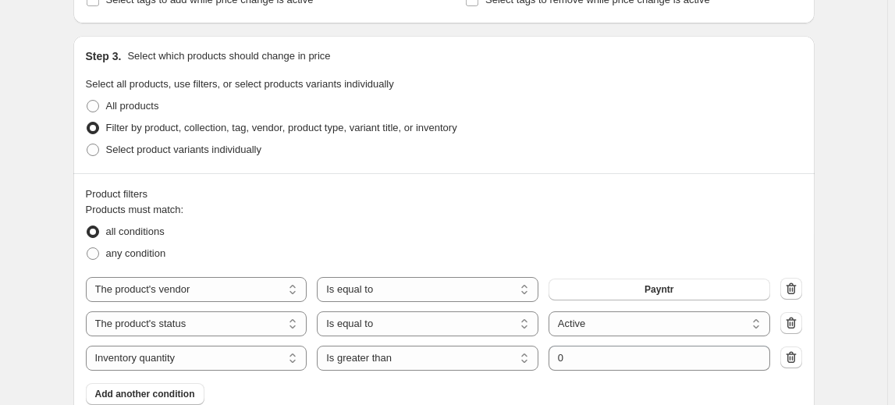
scroll to position [782, 0]
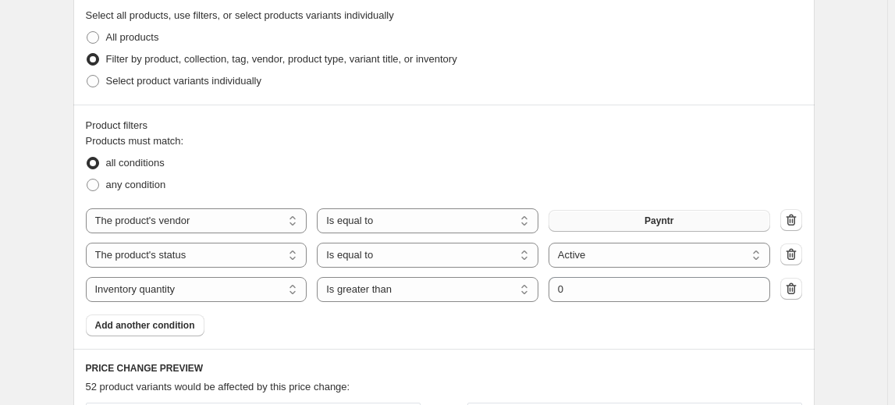
click at [641, 222] on button "Payntr" at bounding box center [659, 221] width 222 height 22
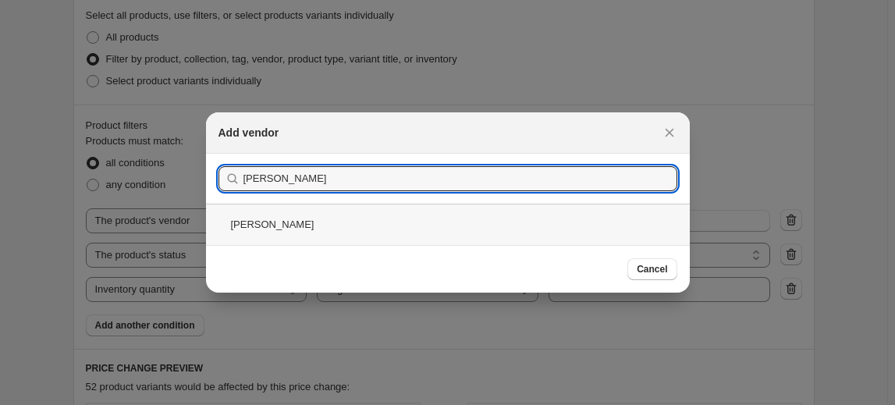
type input "[PERSON_NAME]"
click at [239, 222] on div "[PERSON_NAME]" at bounding box center [448, 224] width 484 height 41
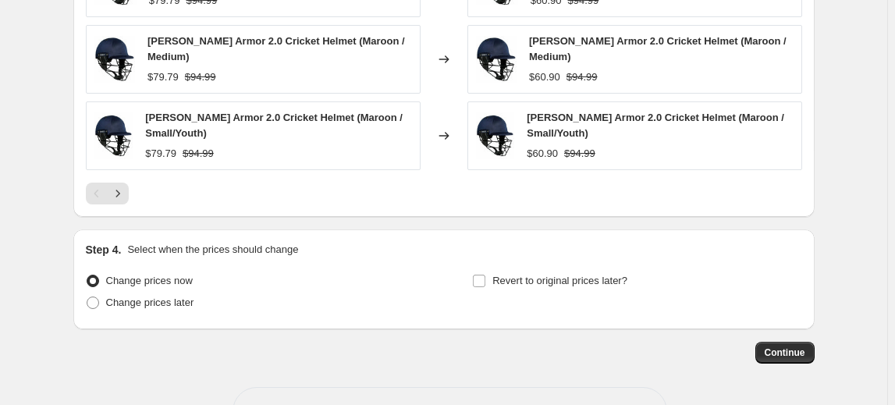
scroll to position [1421, 0]
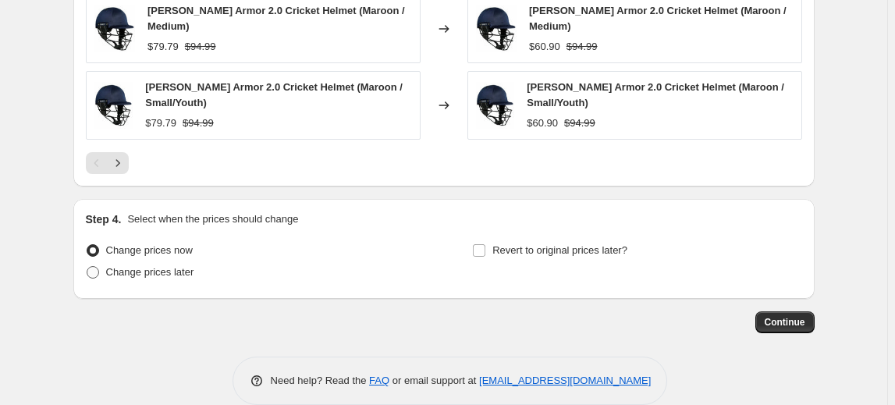
click at [147, 266] on span "Change prices later" at bounding box center [150, 272] width 88 height 12
click at [87, 266] on input "Change prices later" at bounding box center [87, 266] width 1 height 1
radio input "true"
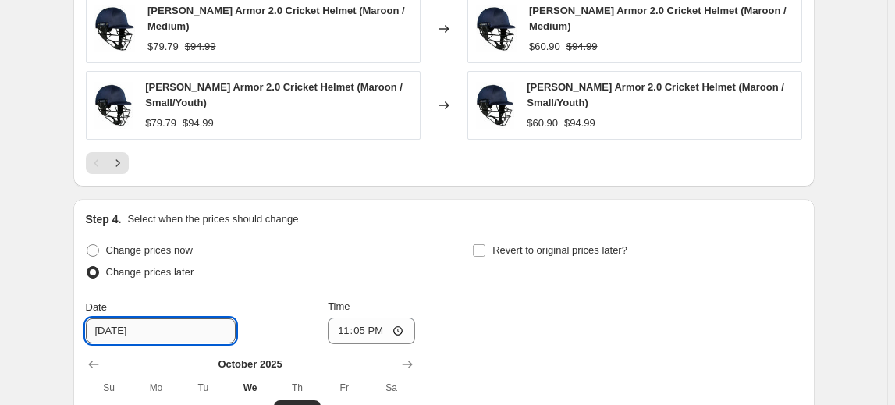
click at [183, 318] on input "[DATE]" at bounding box center [161, 330] width 150 height 25
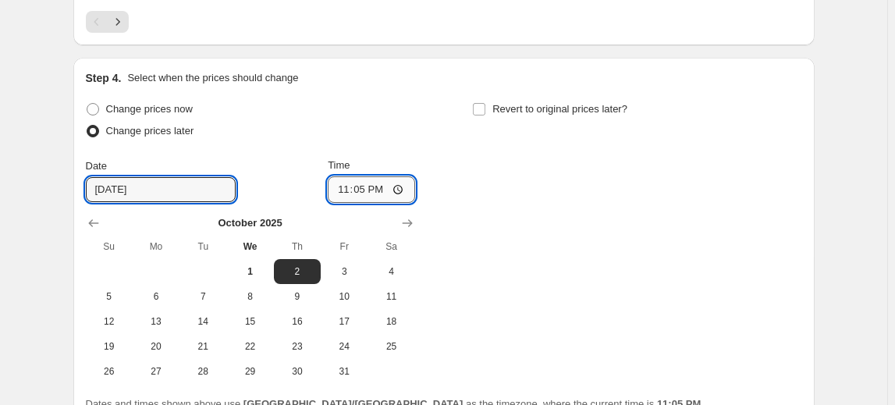
click at [410, 176] on input "23:05" at bounding box center [371, 189] width 87 height 27
click at [361, 176] on input "23:05" at bounding box center [371, 189] width 87 height 27
click at [362, 176] on input "23:05" at bounding box center [371, 189] width 87 height 27
click at [398, 176] on input "23:05" at bounding box center [371, 189] width 87 height 27
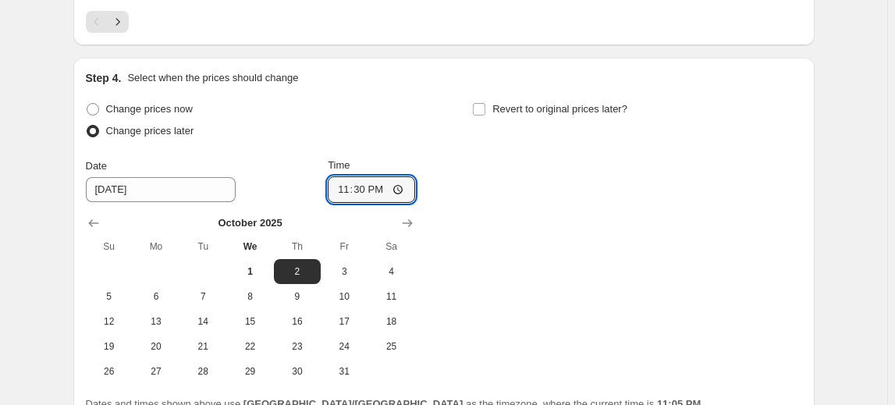
type input "23:30"
click at [548, 208] on div "Change prices now Change prices later Date [DATE] Time 23:[DATE] Mo Tu We Th Fr…" at bounding box center [444, 241] width 716 height 286
click at [477, 102] on span at bounding box center [479, 109] width 14 height 14
click at [477, 103] on input "Revert to original prices later?" at bounding box center [479, 109] width 12 height 12
checkbox input "true"
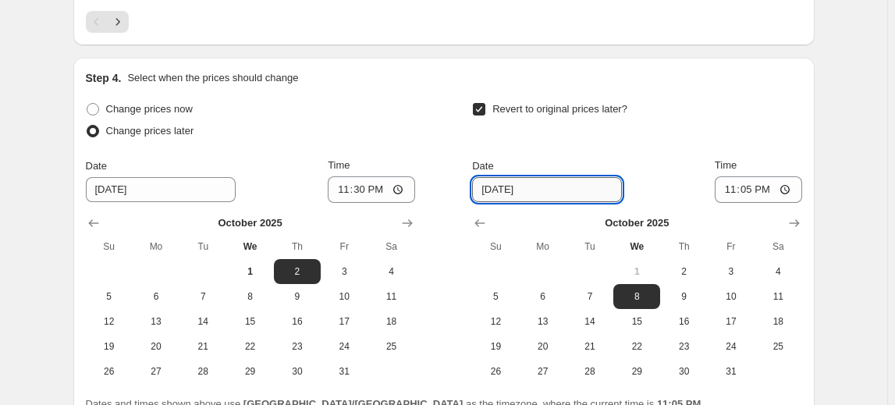
click at [533, 177] on input "[DATE]" at bounding box center [547, 189] width 150 height 25
click at [768, 265] on span "4" at bounding box center [778, 271] width 34 height 12
type input "[DATE]"
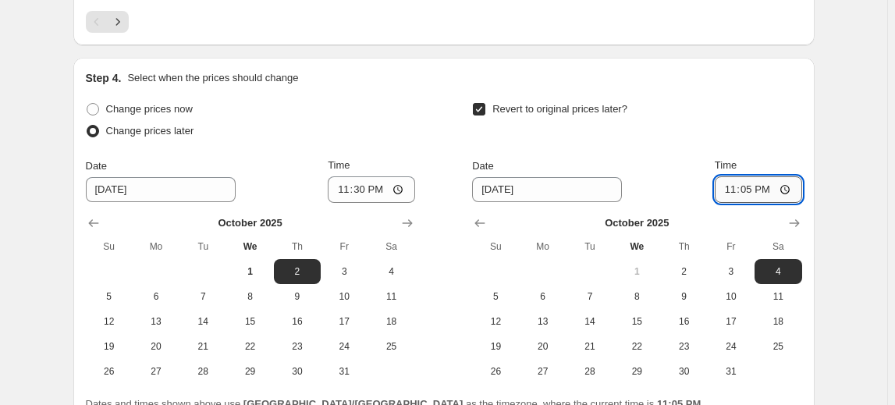
click at [747, 176] on input "23:05" at bounding box center [758, 189] width 87 height 27
click at [800, 176] on input "23:05" at bounding box center [758, 189] width 87 height 27
click at [784, 176] on input "23:05" at bounding box center [758, 189] width 87 height 27
type input "05:54"
click at [774, 122] on div "Revert to original prices later? Date [DATE] Time 05:54 [DATE] Su Mo Tu We Th F…" at bounding box center [636, 241] width 329 height 286
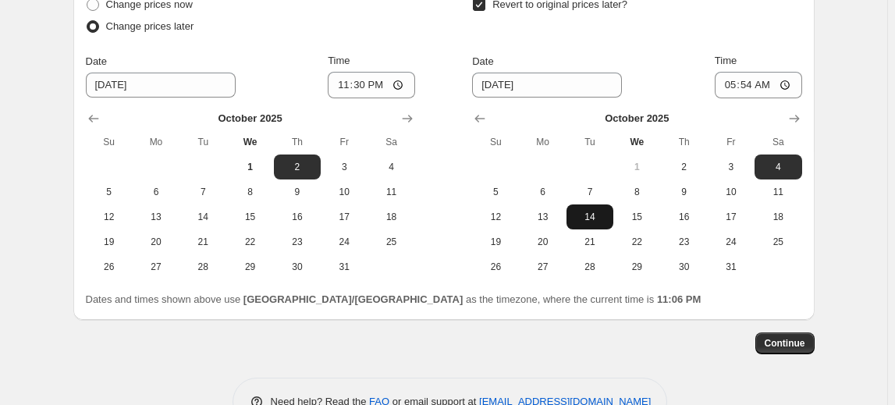
scroll to position [1688, 0]
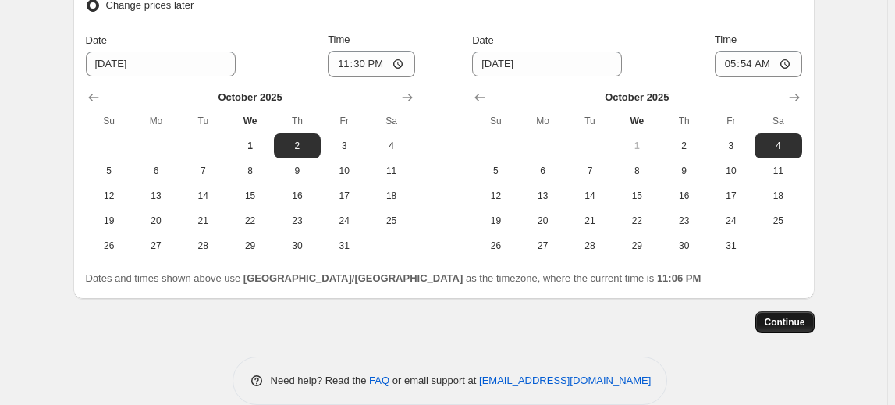
click at [783, 316] on span "Continue" at bounding box center [785, 322] width 41 height 12
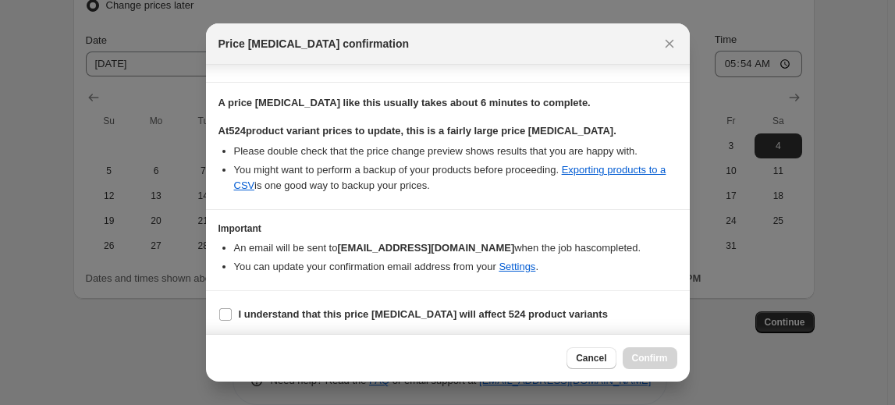
scroll to position [236, 0]
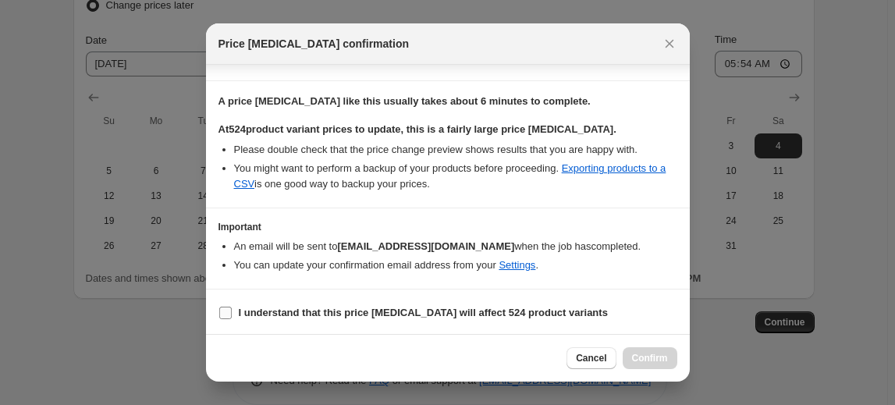
click at [363, 307] on b "I understand that this price [MEDICAL_DATA] will affect 524 product variants" at bounding box center [423, 313] width 369 height 12
click at [232, 307] on input "I understand that this price [MEDICAL_DATA] will affect 524 product variants" at bounding box center [225, 313] width 12 height 12
checkbox input "true"
click at [651, 362] on span "Confirm" at bounding box center [650, 358] width 36 height 12
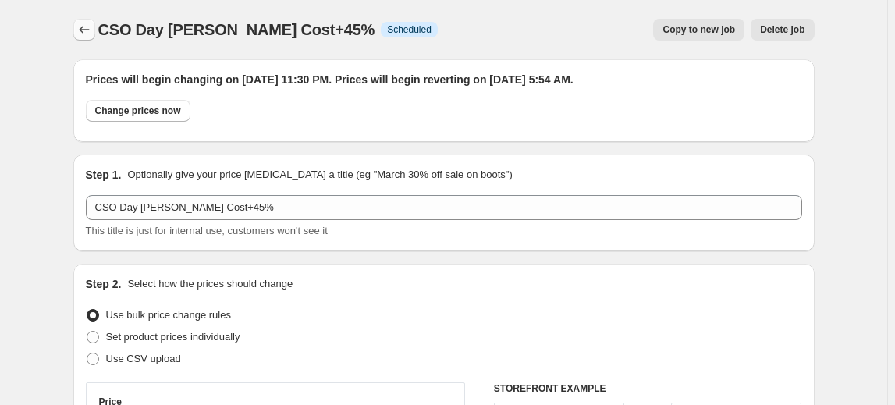
click at [89, 30] on icon "Price change jobs" at bounding box center [84, 30] width 10 height 8
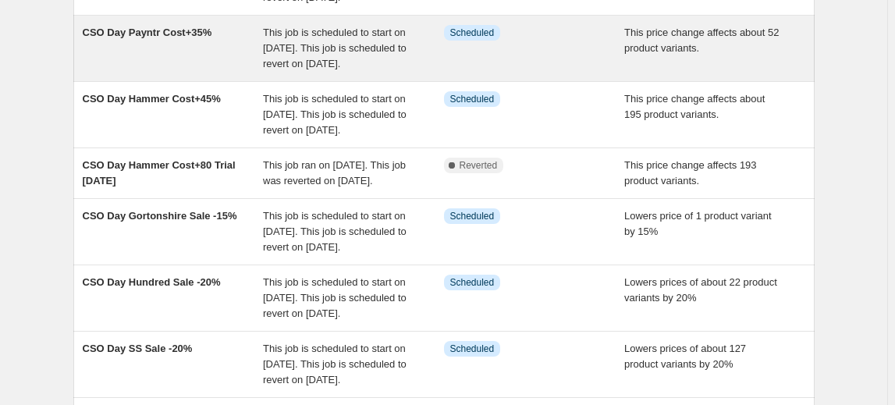
scroll to position [212, 0]
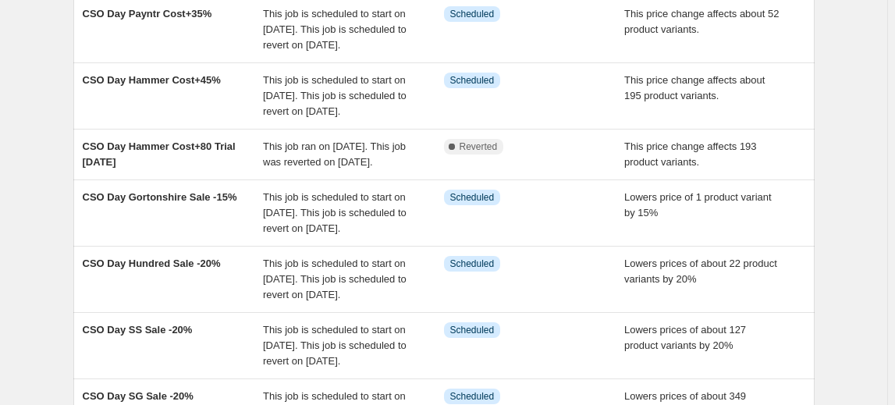
click at [868, 290] on div "NA Bulk Price Editor. This page is ready NA Bulk Price Editor Add new price [ME…" at bounding box center [443, 260] width 887 height 944
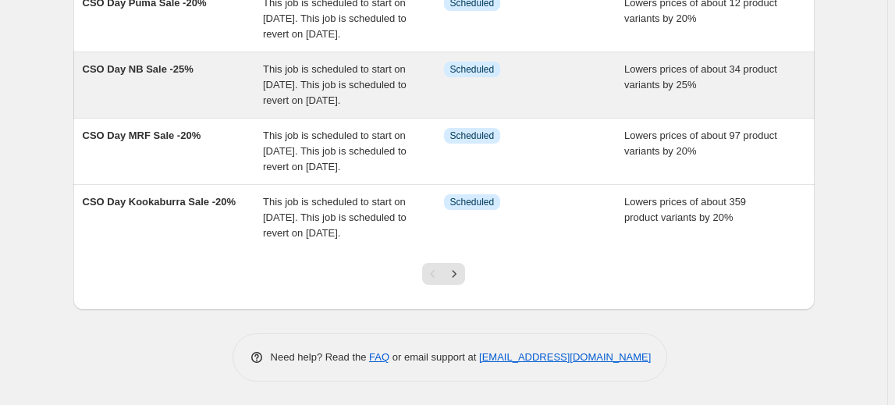
scroll to position [692, 0]
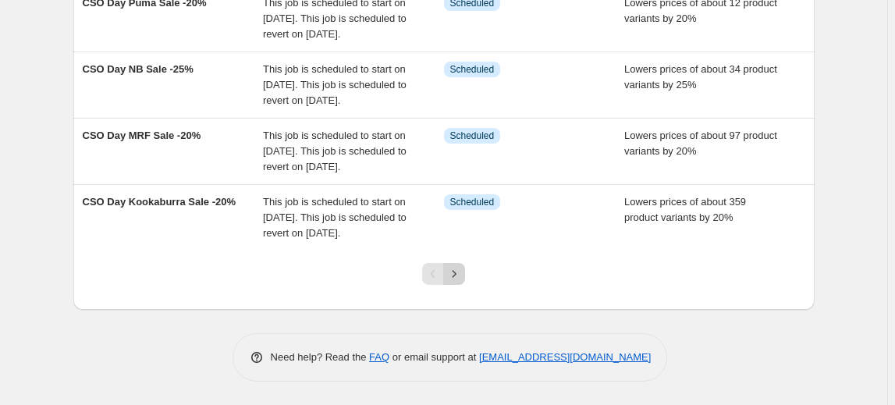
click at [462, 270] on icon "Next" at bounding box center [454, 274] width 16 height 16
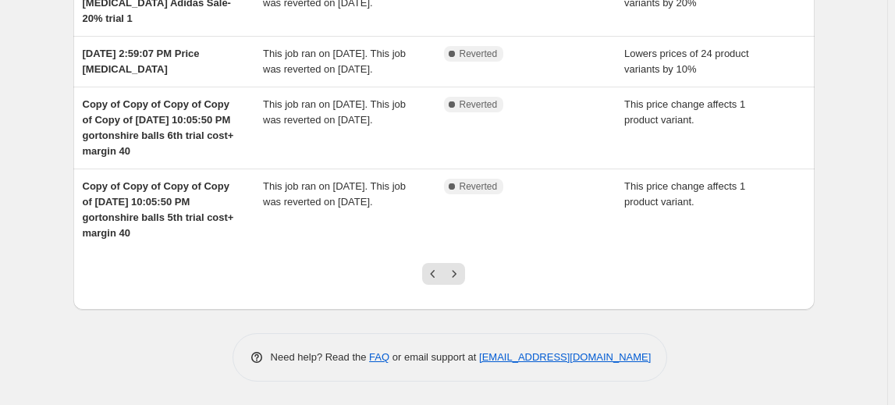
scroll to position [661, 0]
click at [439, 281] on icon "Previous" at bounding box center [433, 274] width 16 height 16
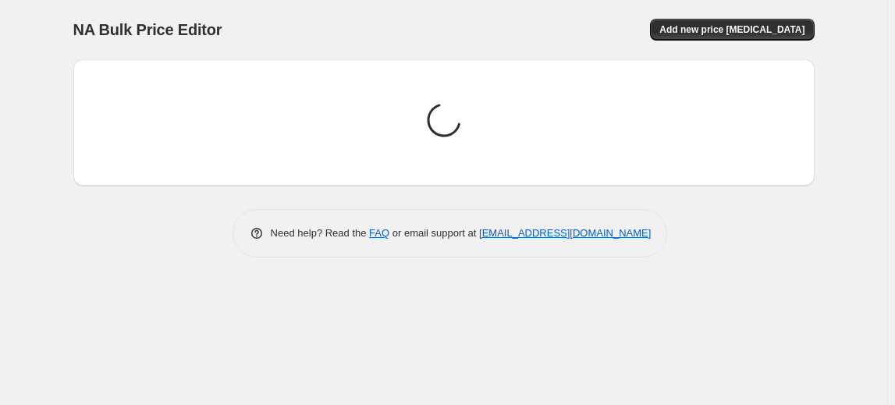
scroll to position [0, 0]
